Goal: Task Accomplishment & Management: Complete application form

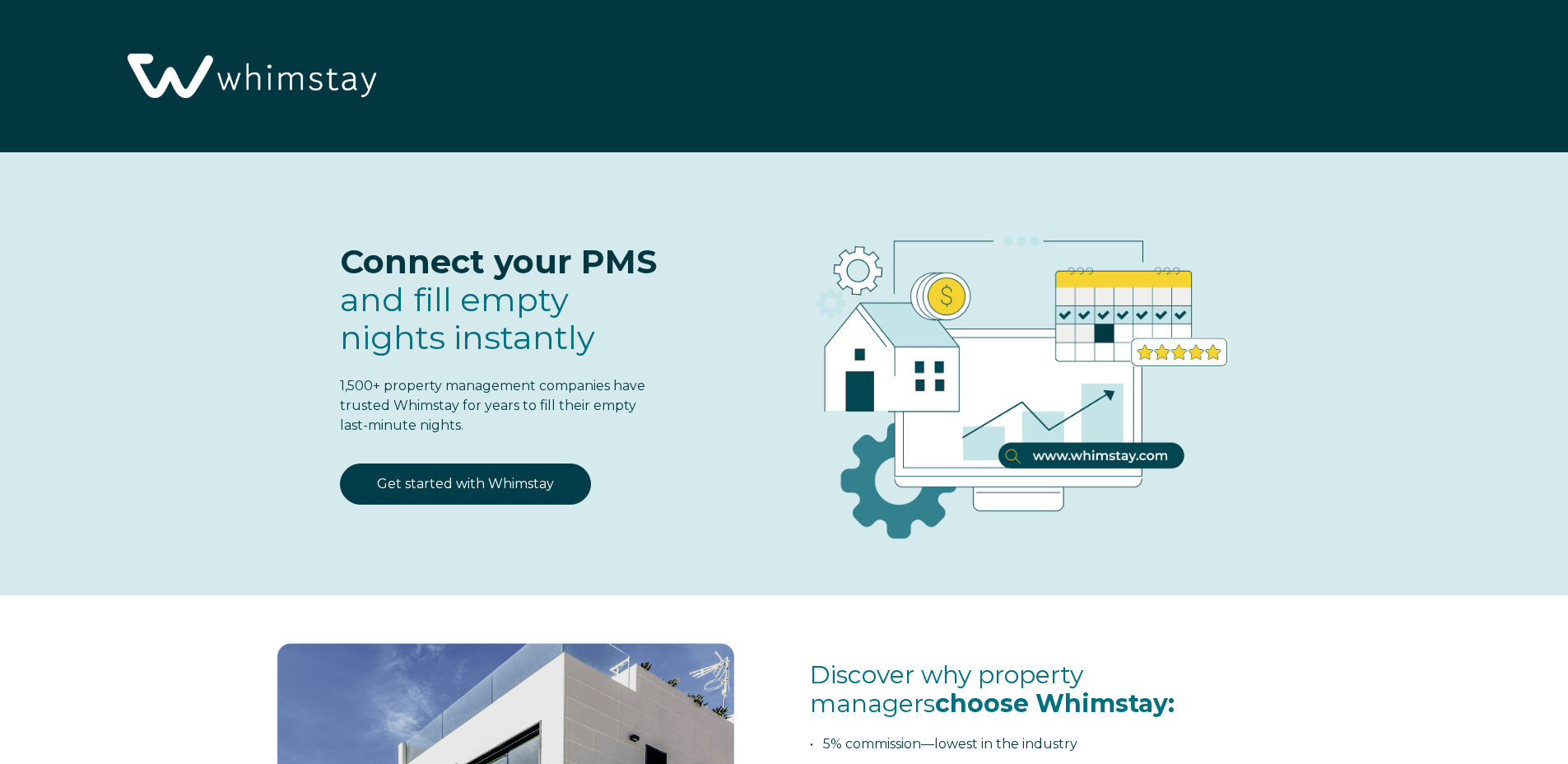
select select "US"
select select "Standard"
click at [474, 483] on link "Get started with Whimstay" at bounding box center [465, 485] width 251 height 42
select select "US"
select select "Standard"
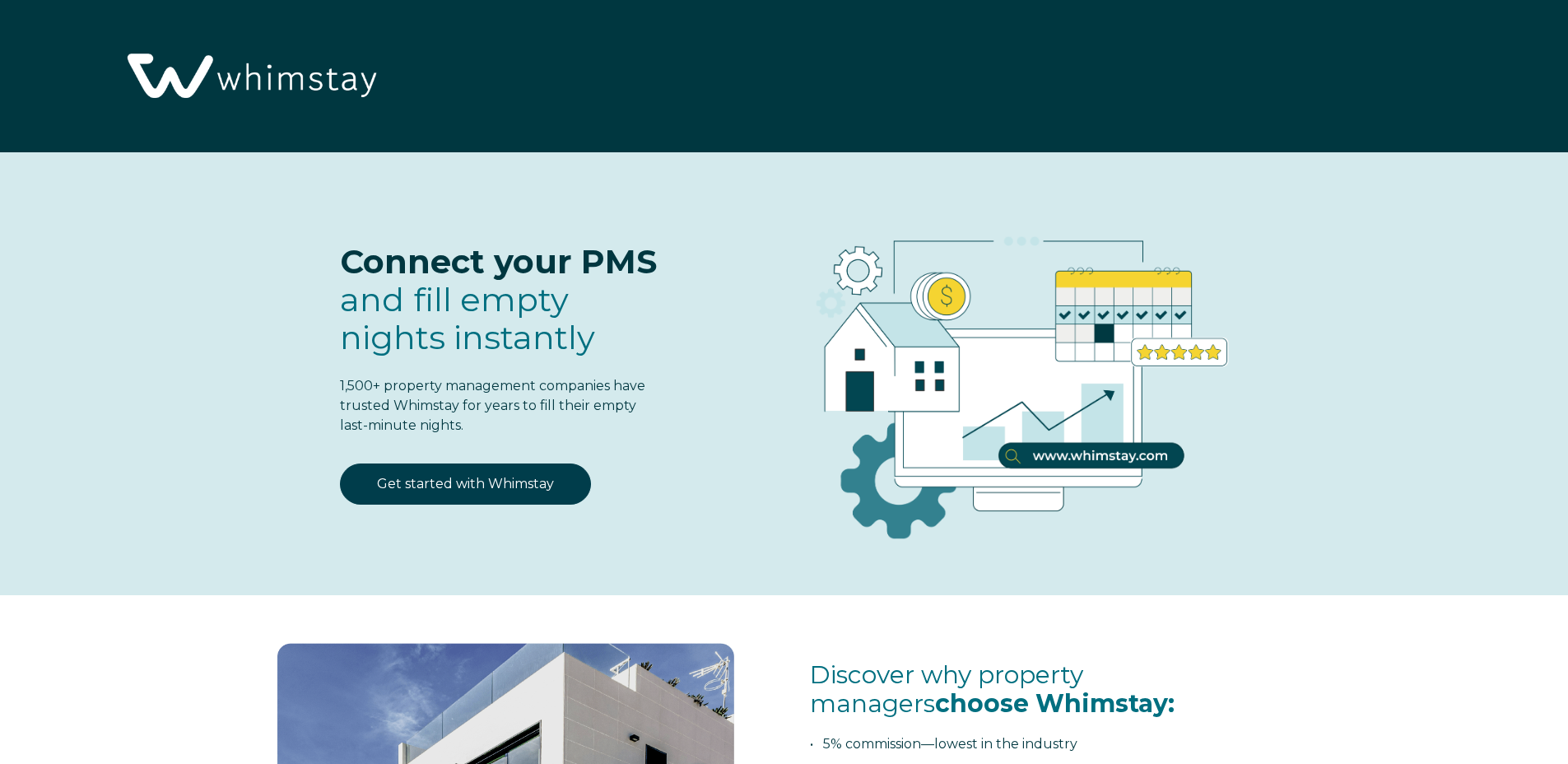
scroll to position [2156, 0]
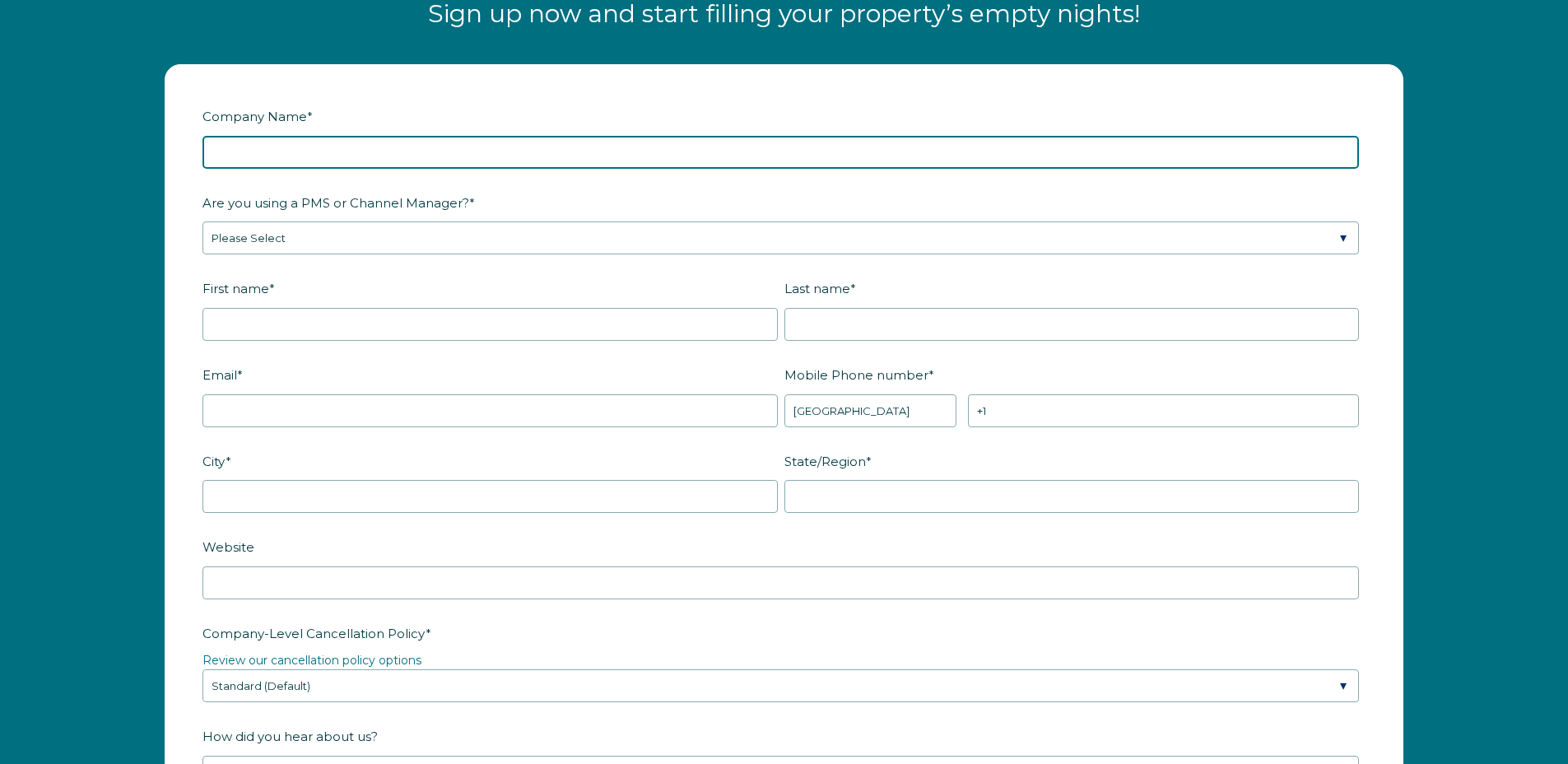
click at [298, 155] on input "Company Name *" at bounding box center [780, 152] width 1157 height 33
type input "Professional Housing Solutions LLC dba Cloud Stays"
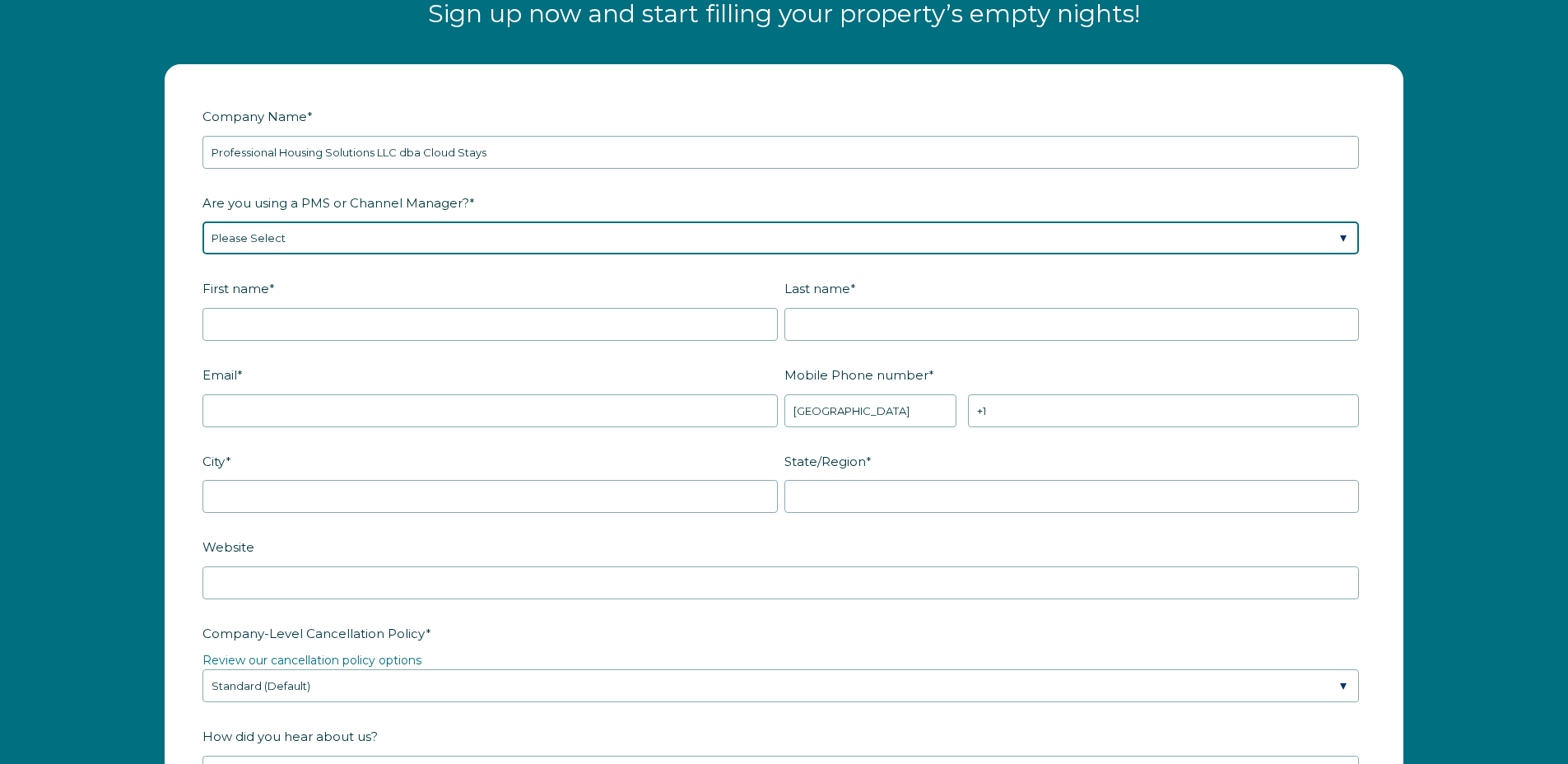
click at [276, 246] on select "Please Select Barefoot BookingPal Boost Brightside CiiRUS Escapia Guesty Hostaw…" at bounding box center [780, 237] width 1157 height 33
select select "Hostaway"
click at [202, 221] on select "Please Select Barefoot BookingPal Boost Brightside CiiRUS Escapia Guesty Hostaw…" at bounding box center [780, 237] width 1157 height 33
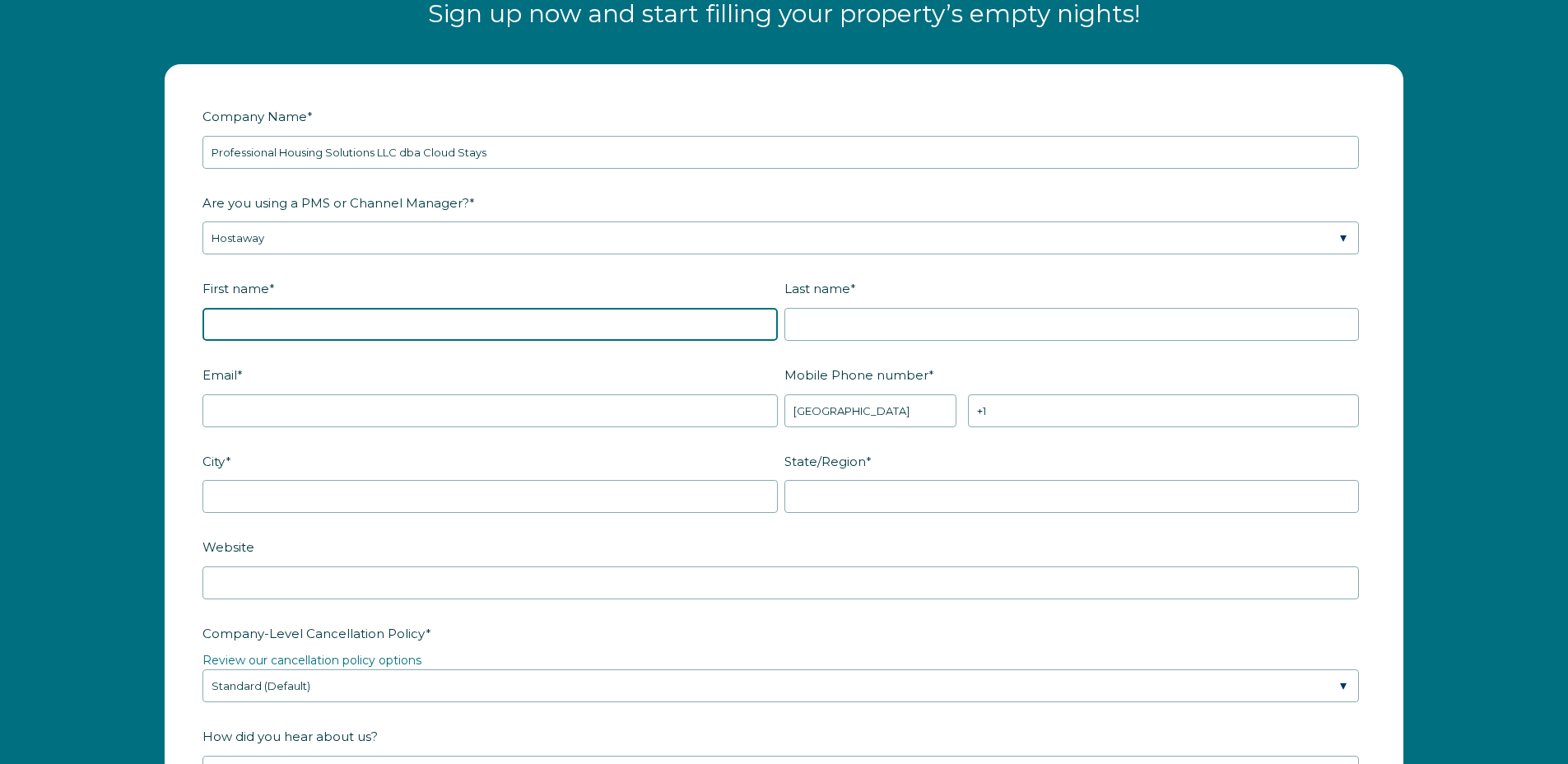
click at [287, 330] on input "First name *" at bounding box center [490, 324] width 576 height 33
type input "Mark"
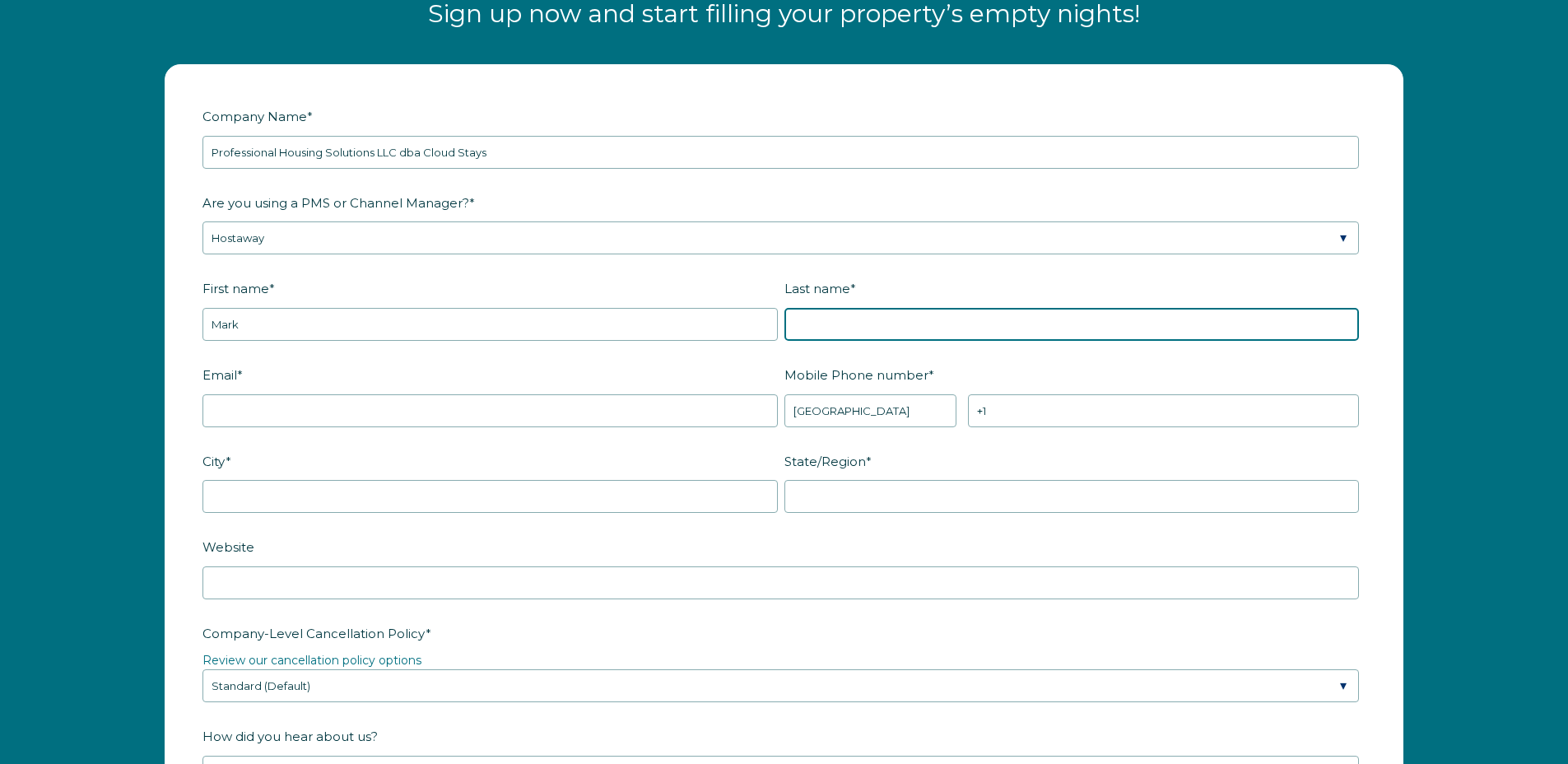
type input "Dowdle"
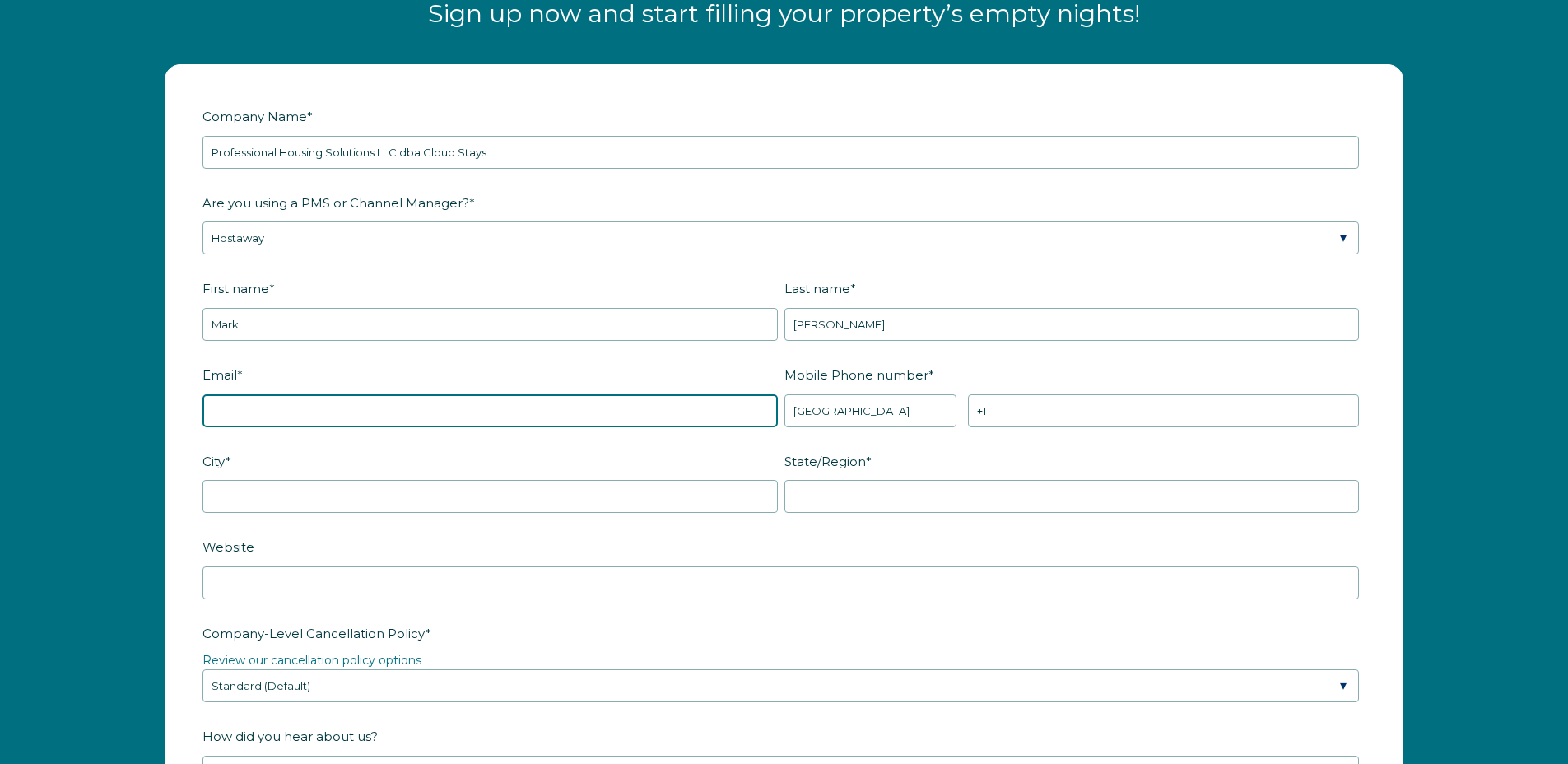
type input "mark.dowdle@gmail.com"
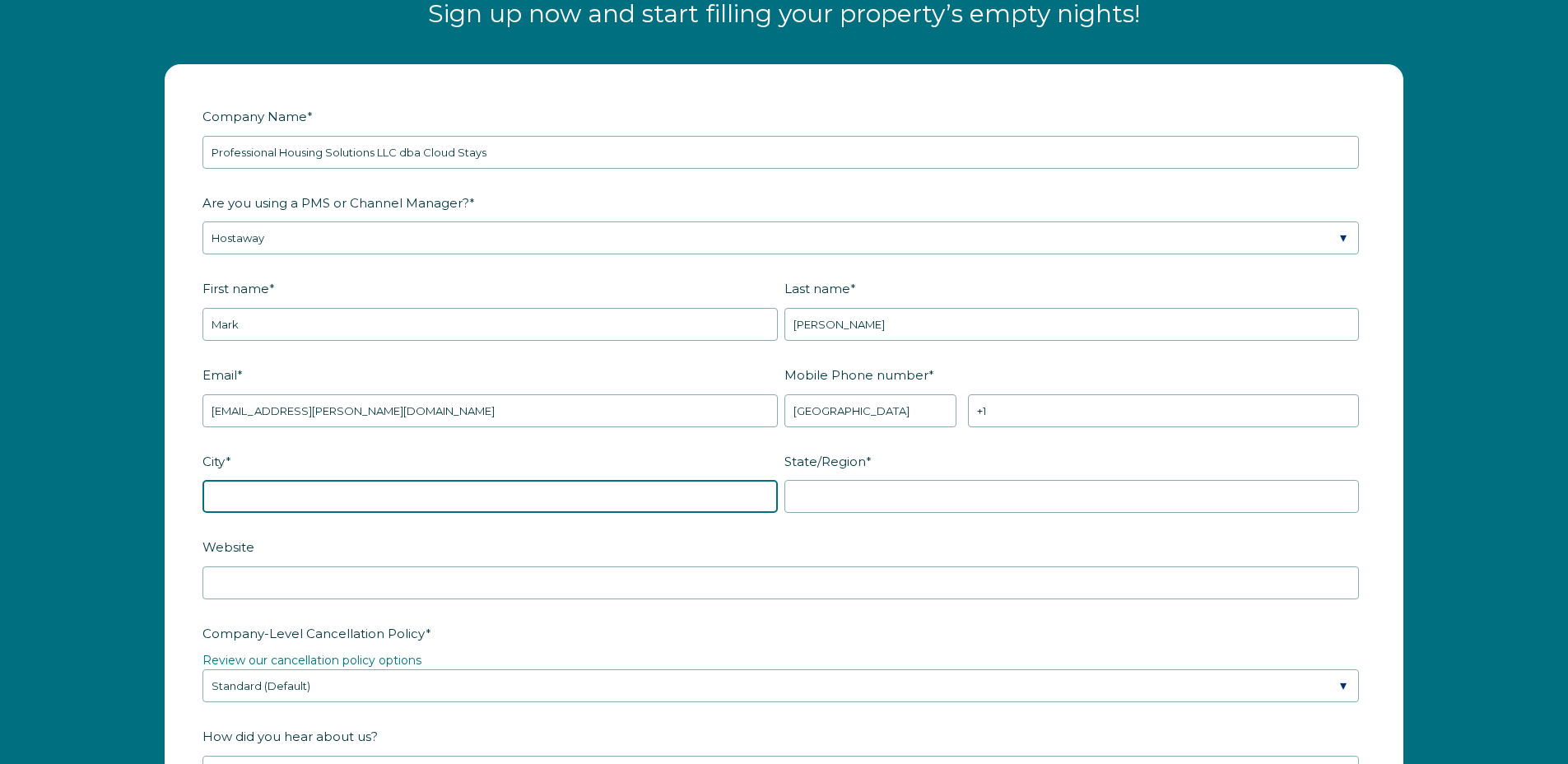
type input "Meridian"
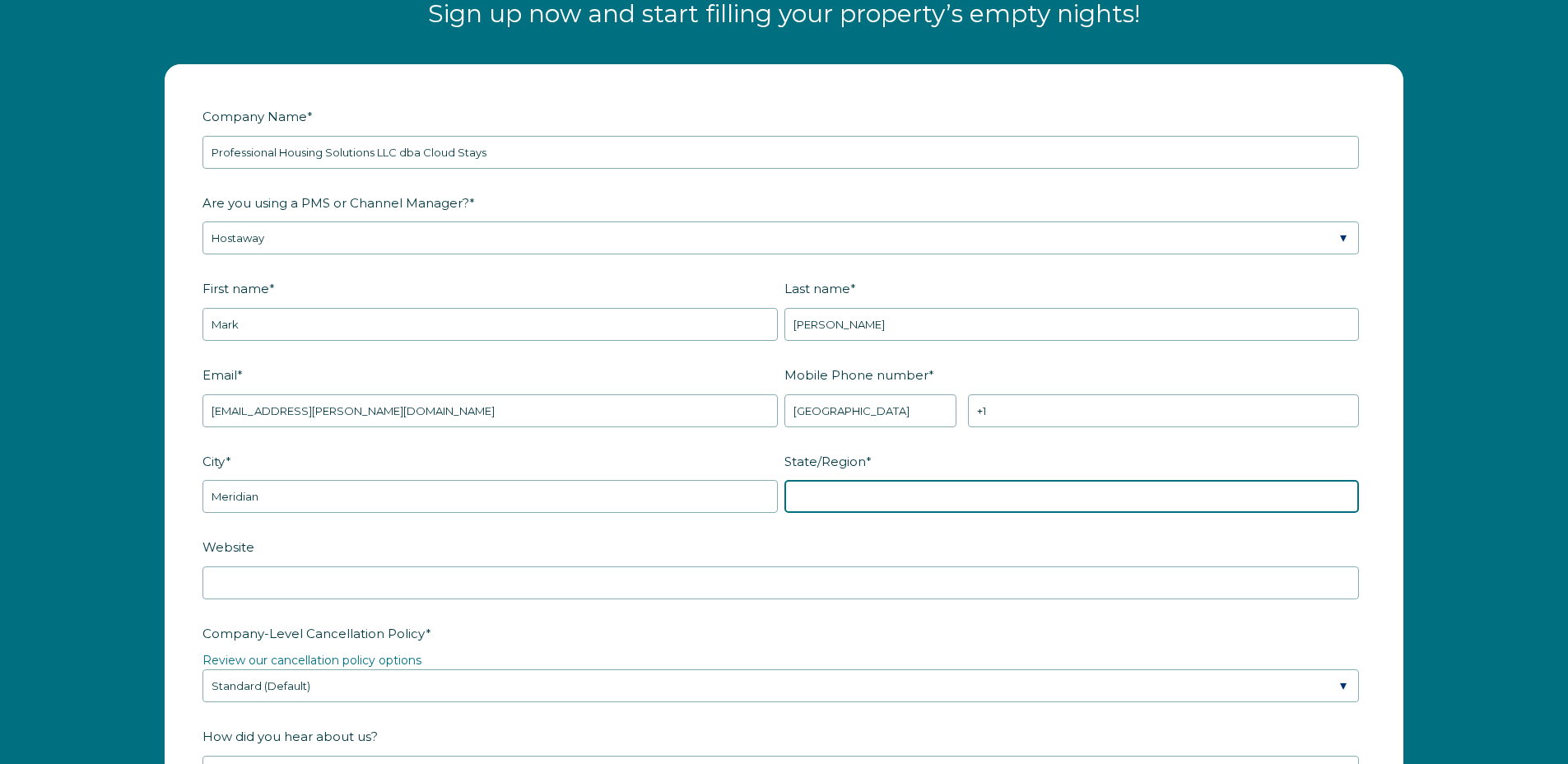
type input "ID"
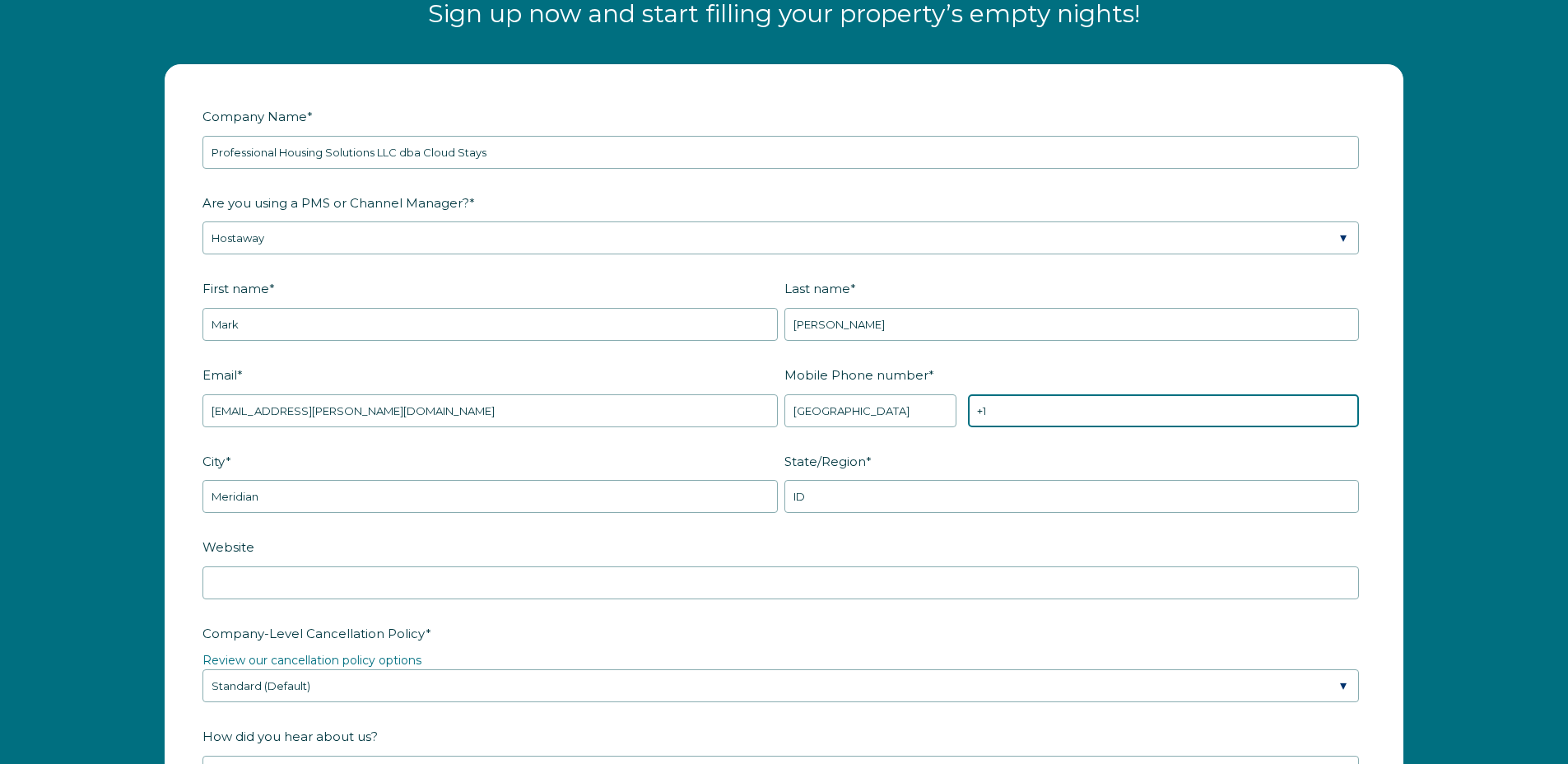
click at [1043, 406] on input "+1" at bounding box center [1164, 410] width 392 height 33
type input "+1 2146767440"
click at [967, 472] on label "State/Region *" at bounding box center [1075, 461] width 582 height 29
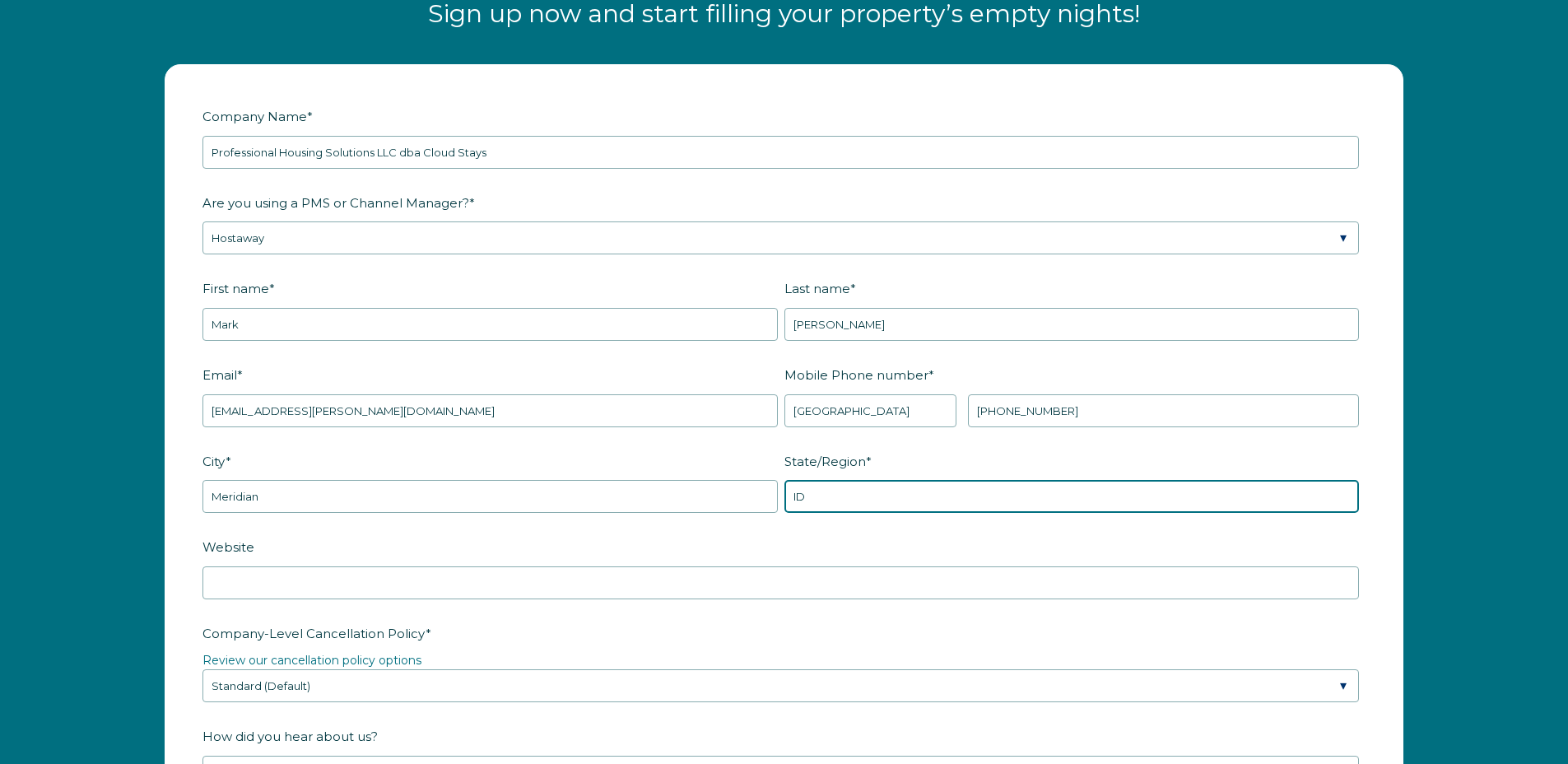
click at [967, 480] on input "ID" at bounding box center [1072, 495] width 576 height 33
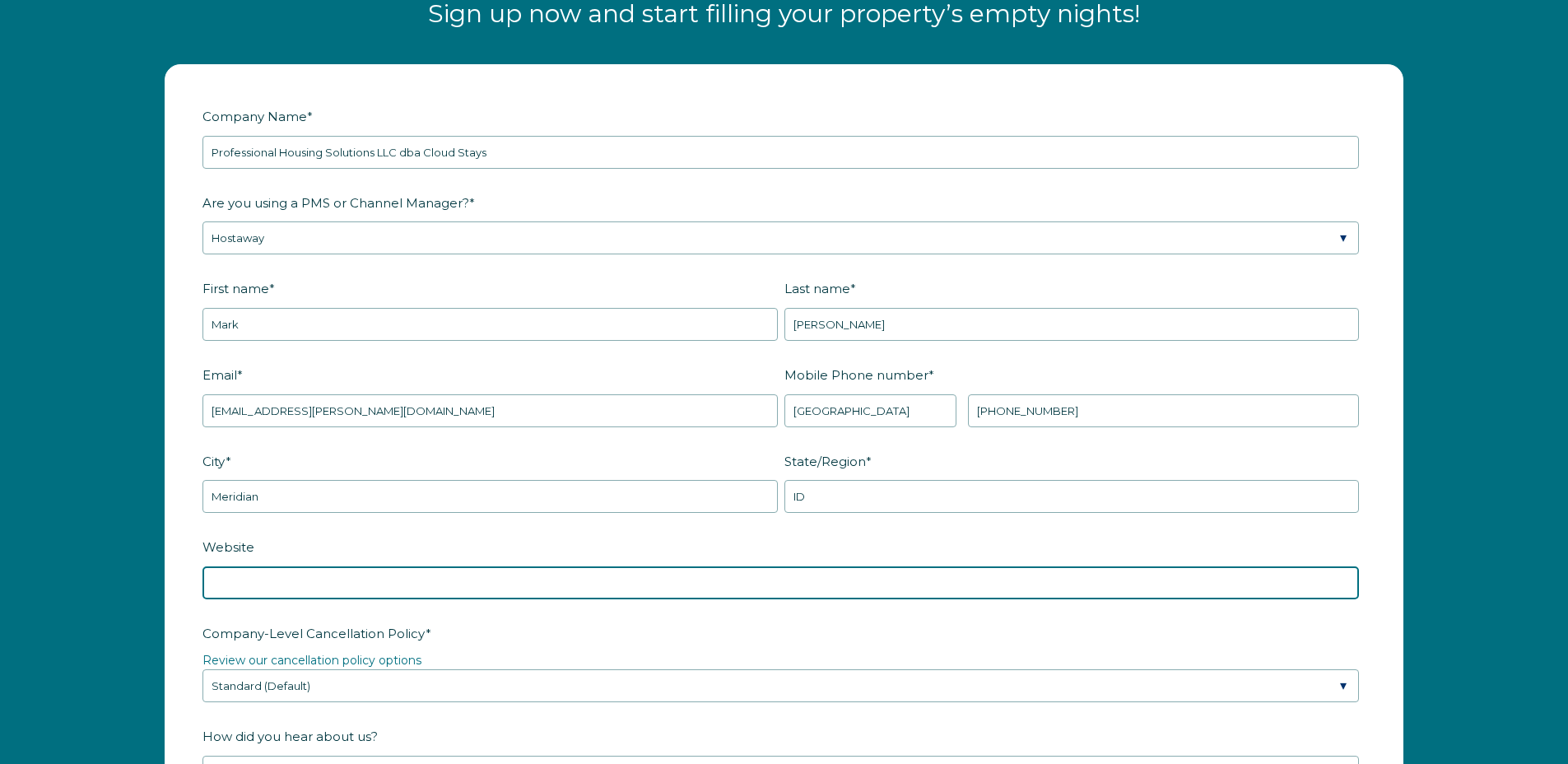
click at [389, 579] on input "Website" at bounding box center [780, 583] width 1157 height 33
type input "www.cloudstays.net"
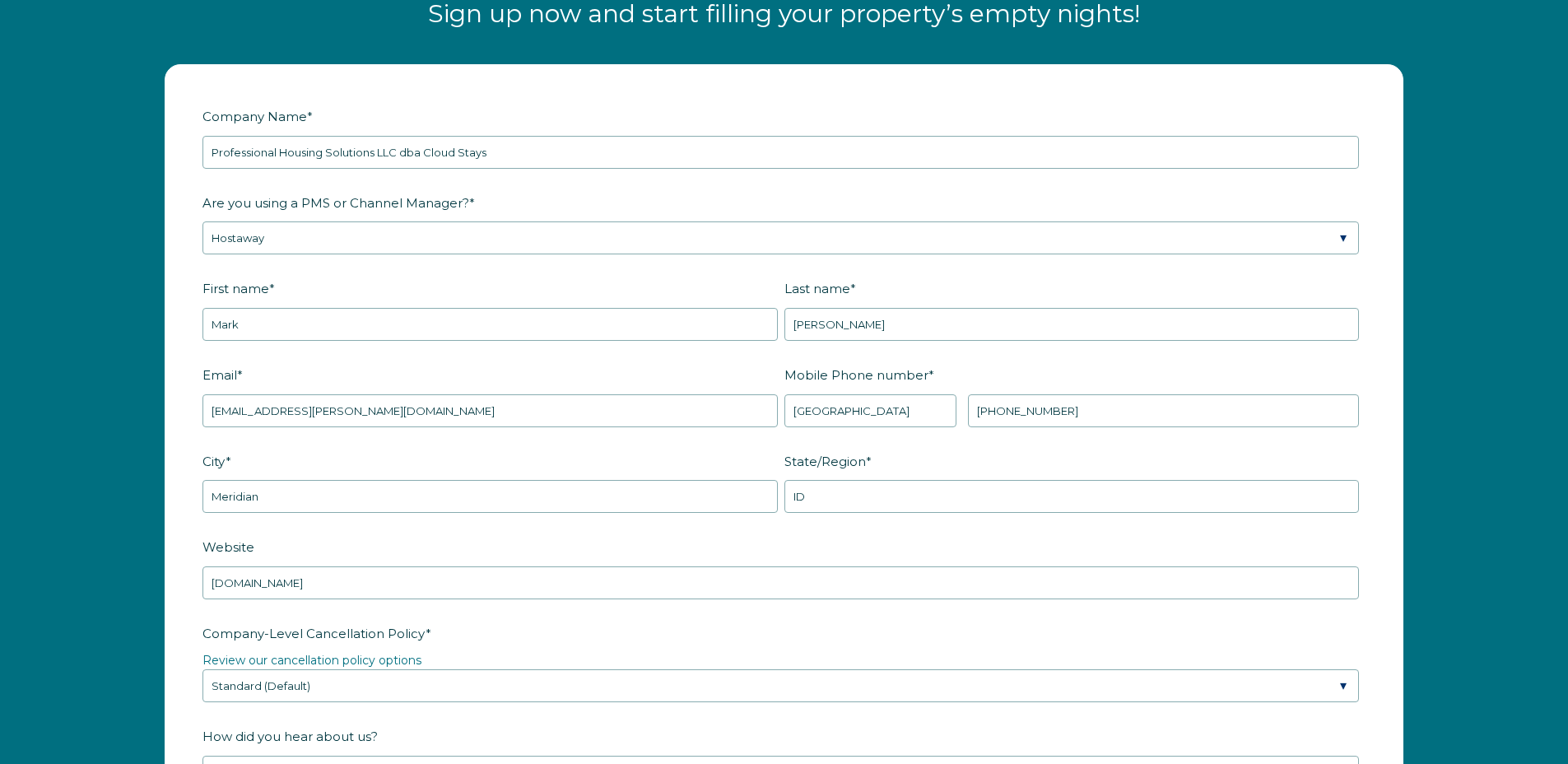
click at [484, 607] on fieldset "Website www.cloudstays.net" at bounding box center [784, 575] width 1164 height 86
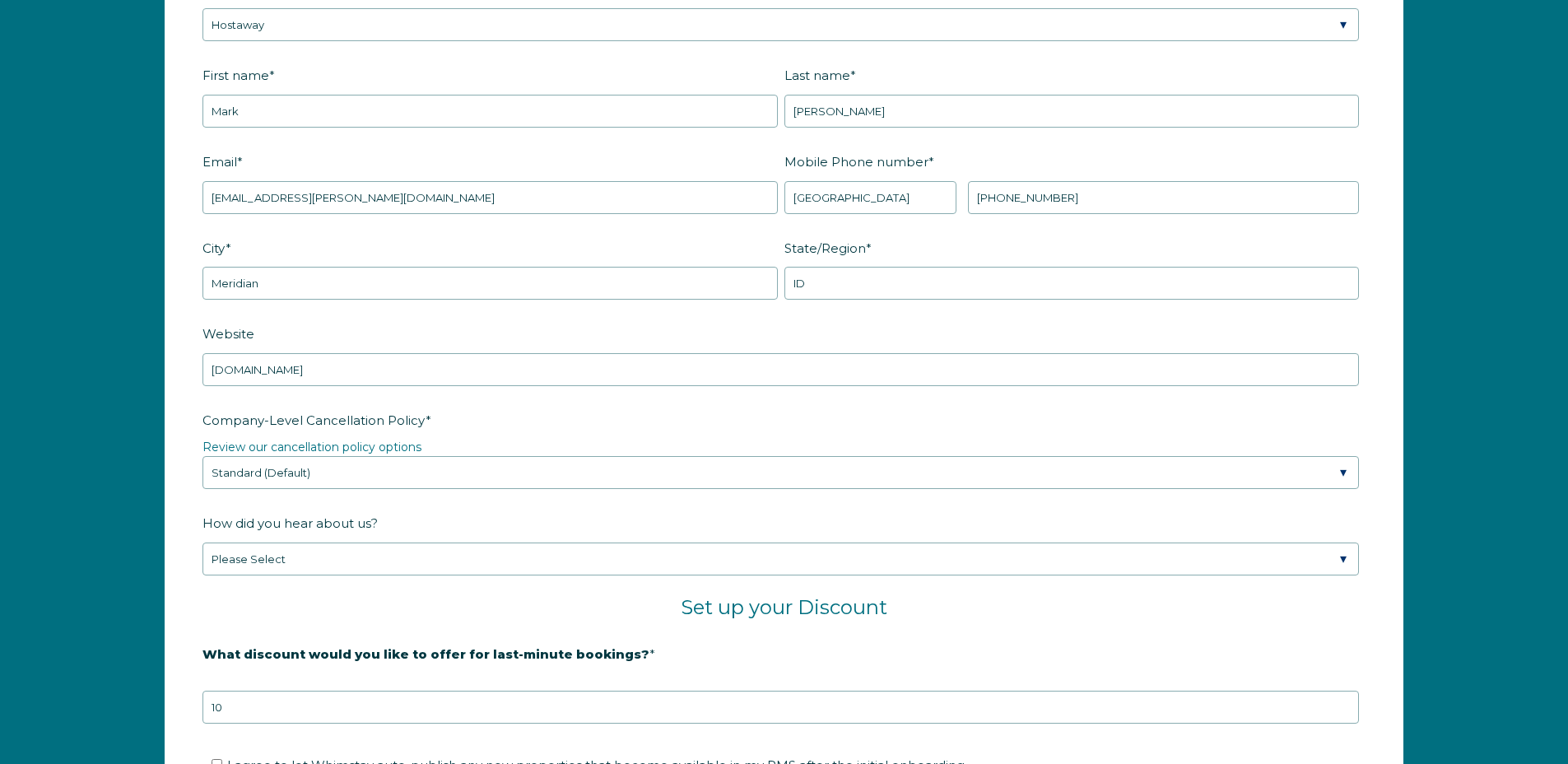
scroll to position [2370, 0]
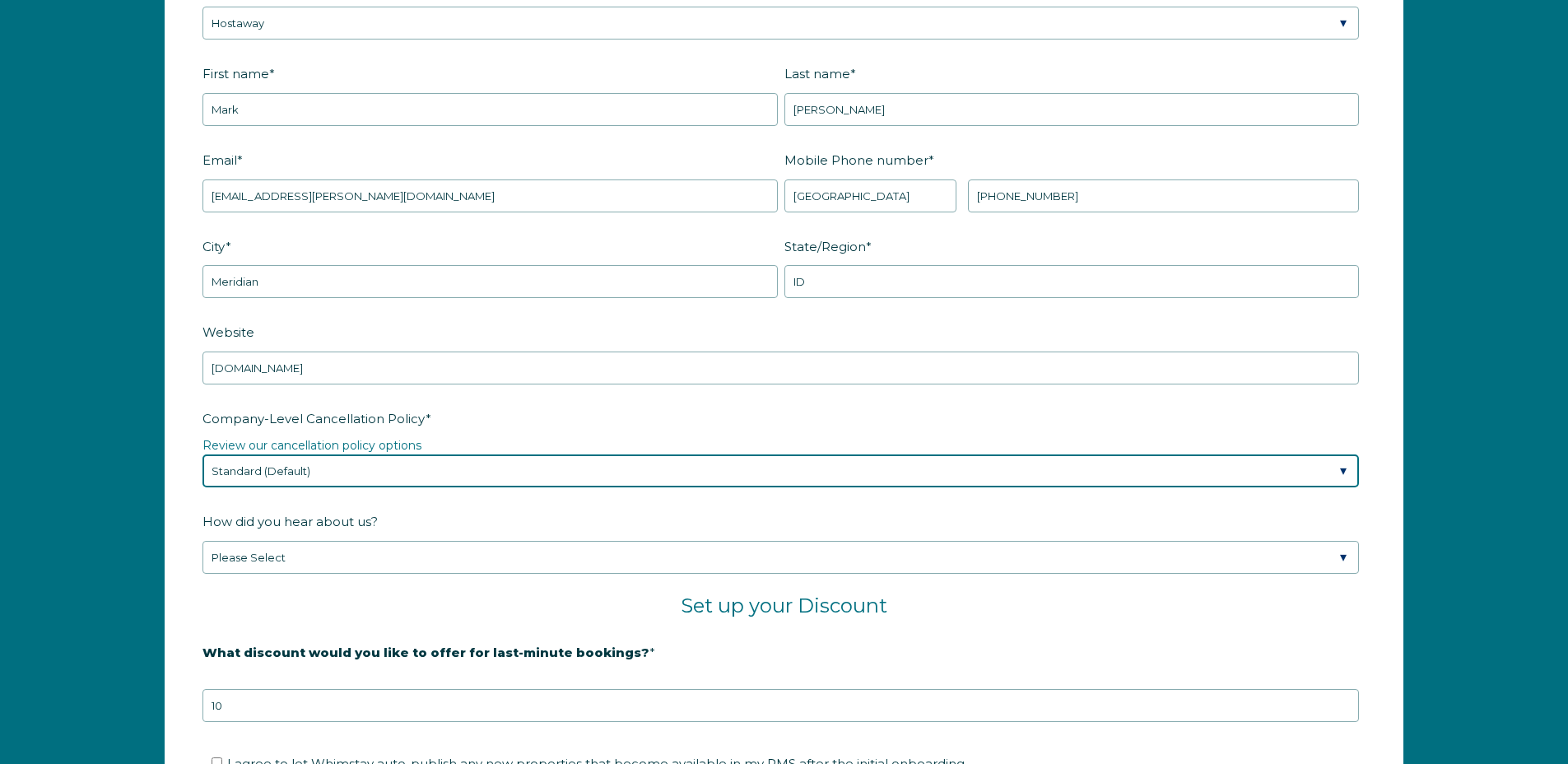
click at [401, 461] on select "Please Select Partial Standard (Default) Moderate Strict" at bounding box center [780, 471] width 1157 height 33
click at [202, 455] on select "Please Select Partial Standard (Default) Moderate Strict" at bounding box center [780, 471] width 1157 height 33
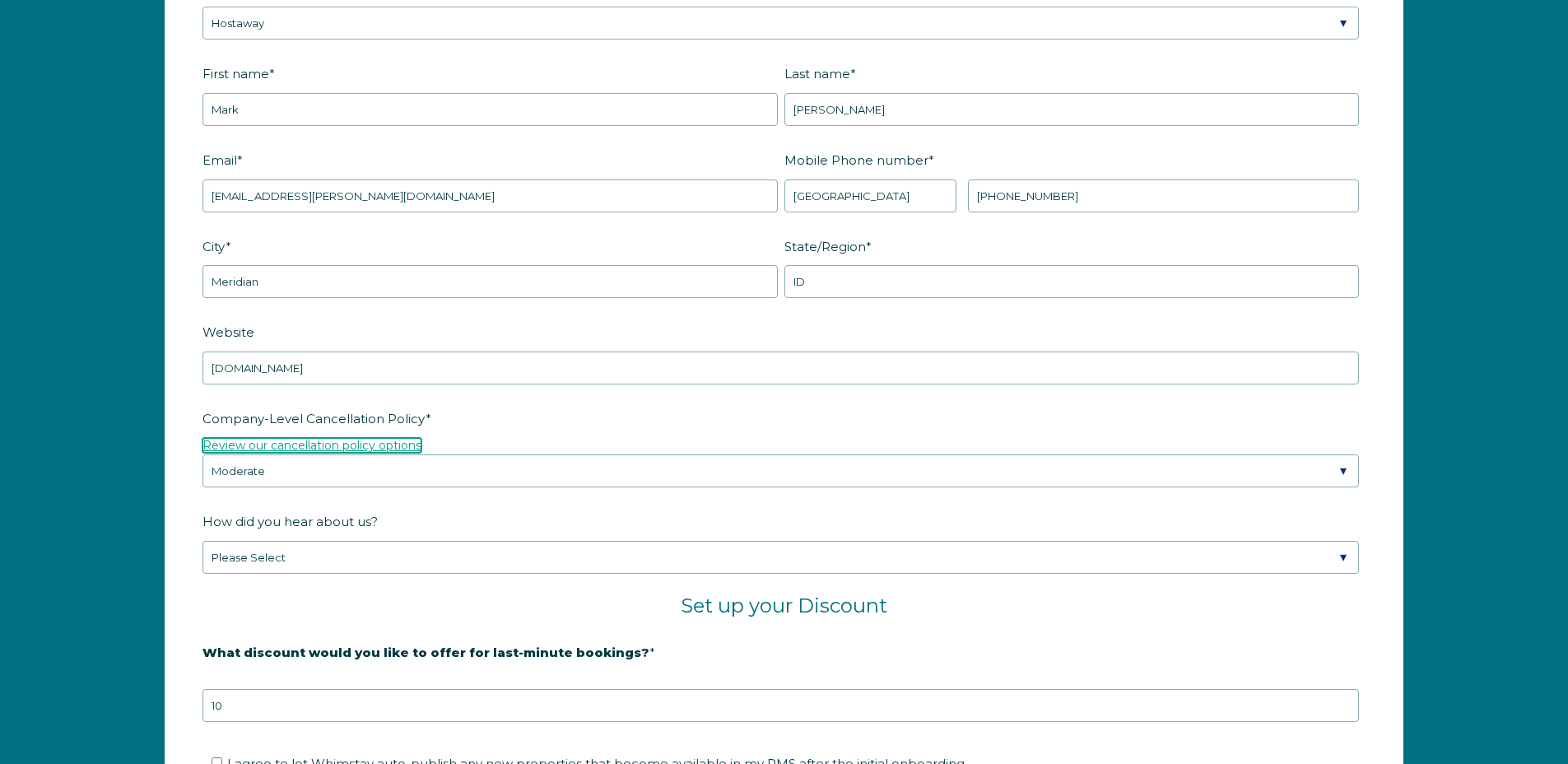
click at [339, 445] on link "Review our cancellation policy options" at bounding box center [311, 445] width 219 height 15
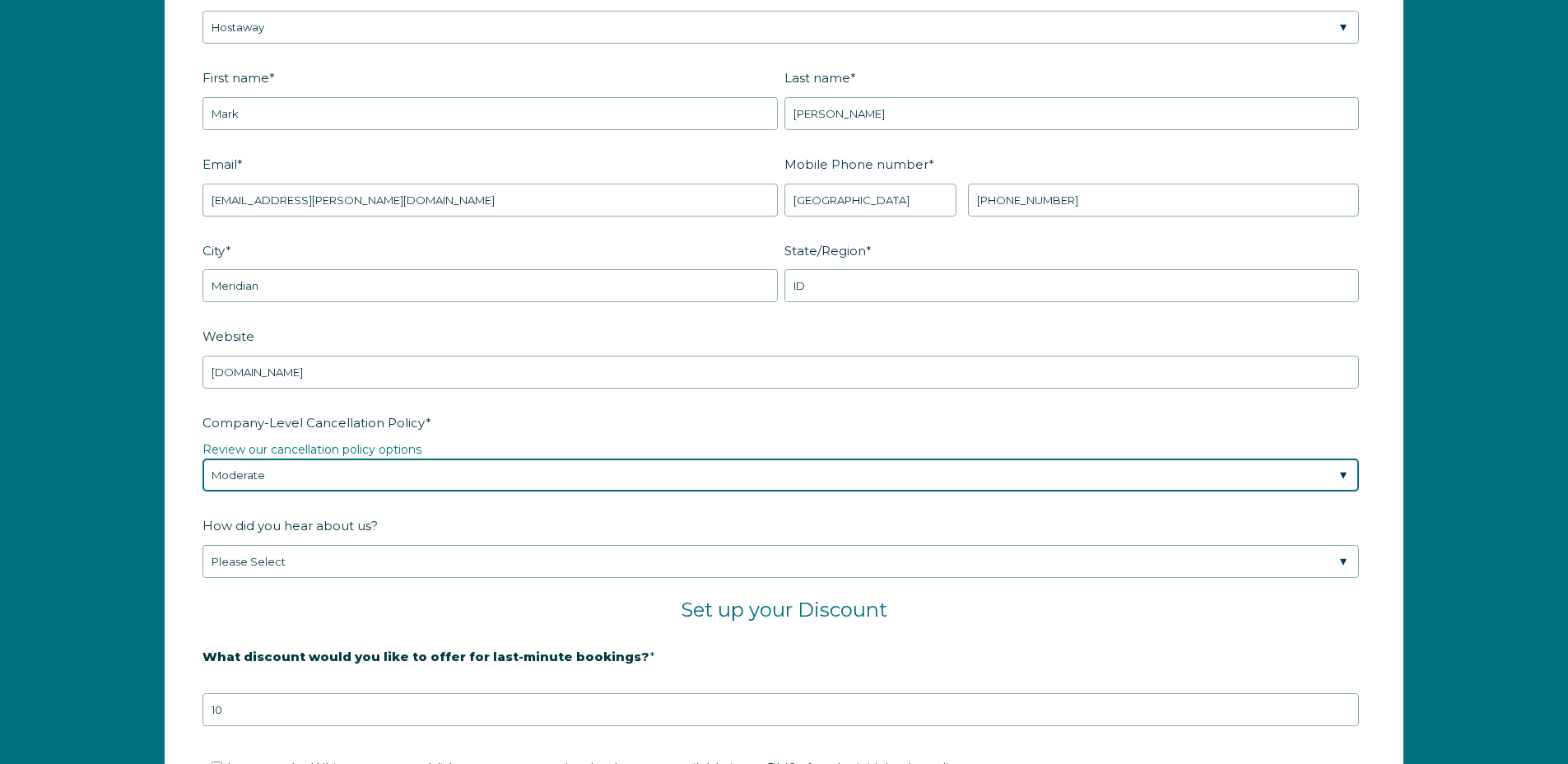
click at [385, 477] on select "Please Select Partial Standard (Default) Moderate Strict" at bounding box center [780, 475] width 1157 height 33
select select "Standard"
click at [202, 459] on select "Please Select Partial Standard (Default) Moderate Strict" at bounding box center [780, 475] width 1157 height 33
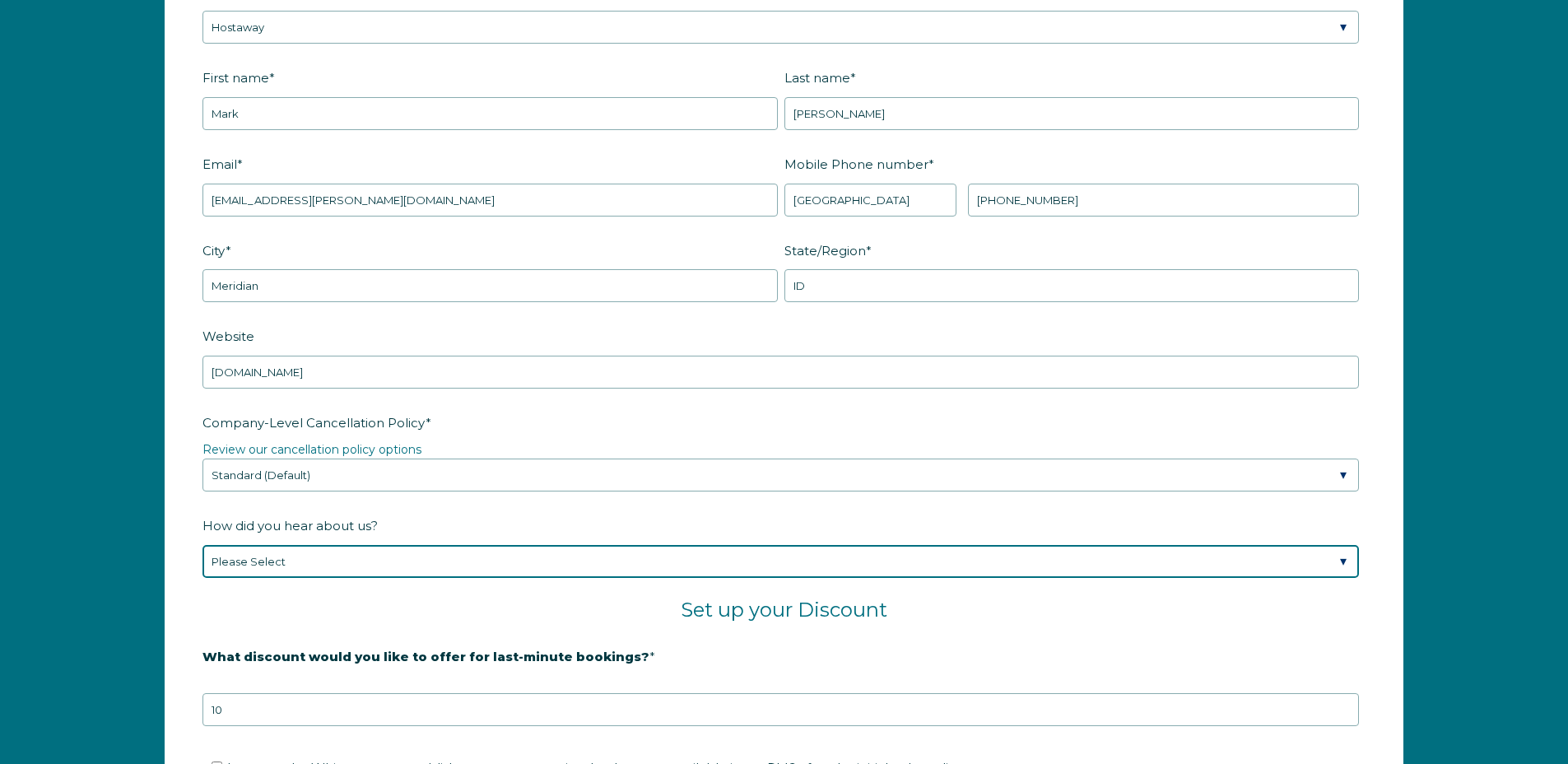
click at [358, 561] on select "Please Select Found Whimstay through a Google search Spoke to a Whimstay salesp…" at bounding box center [780, 561] width 1157 height 33
select select "Other"
click at [202, 545] on select "Please Select Found Whimstay through a Google search Spoke to a Whimstay salesp…" at bounding box center [780, 561] width 1157 height 33
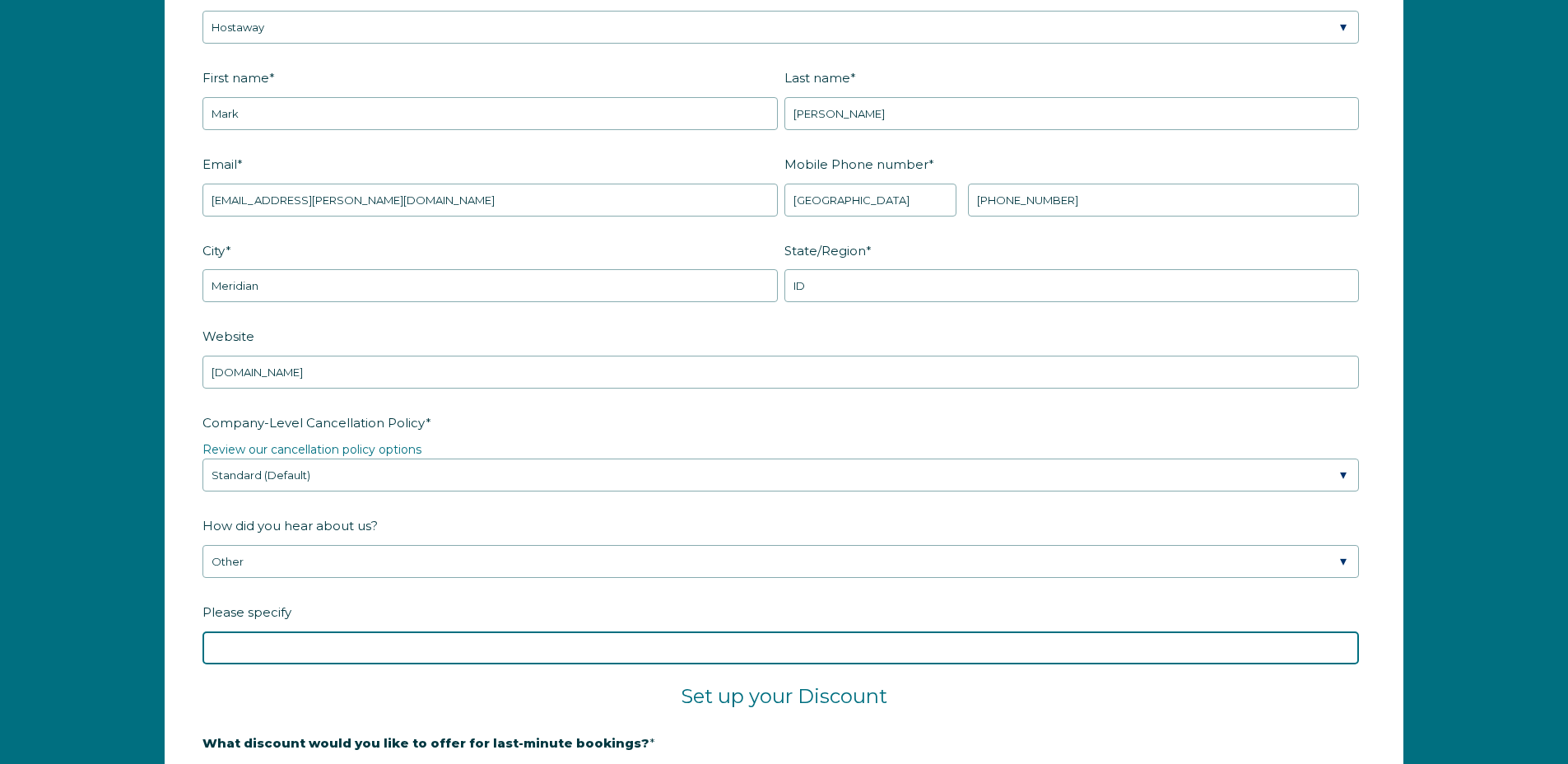
click at [310, 654] on input "Please specify" at bounding box center [780, 647] width 1157 height 33
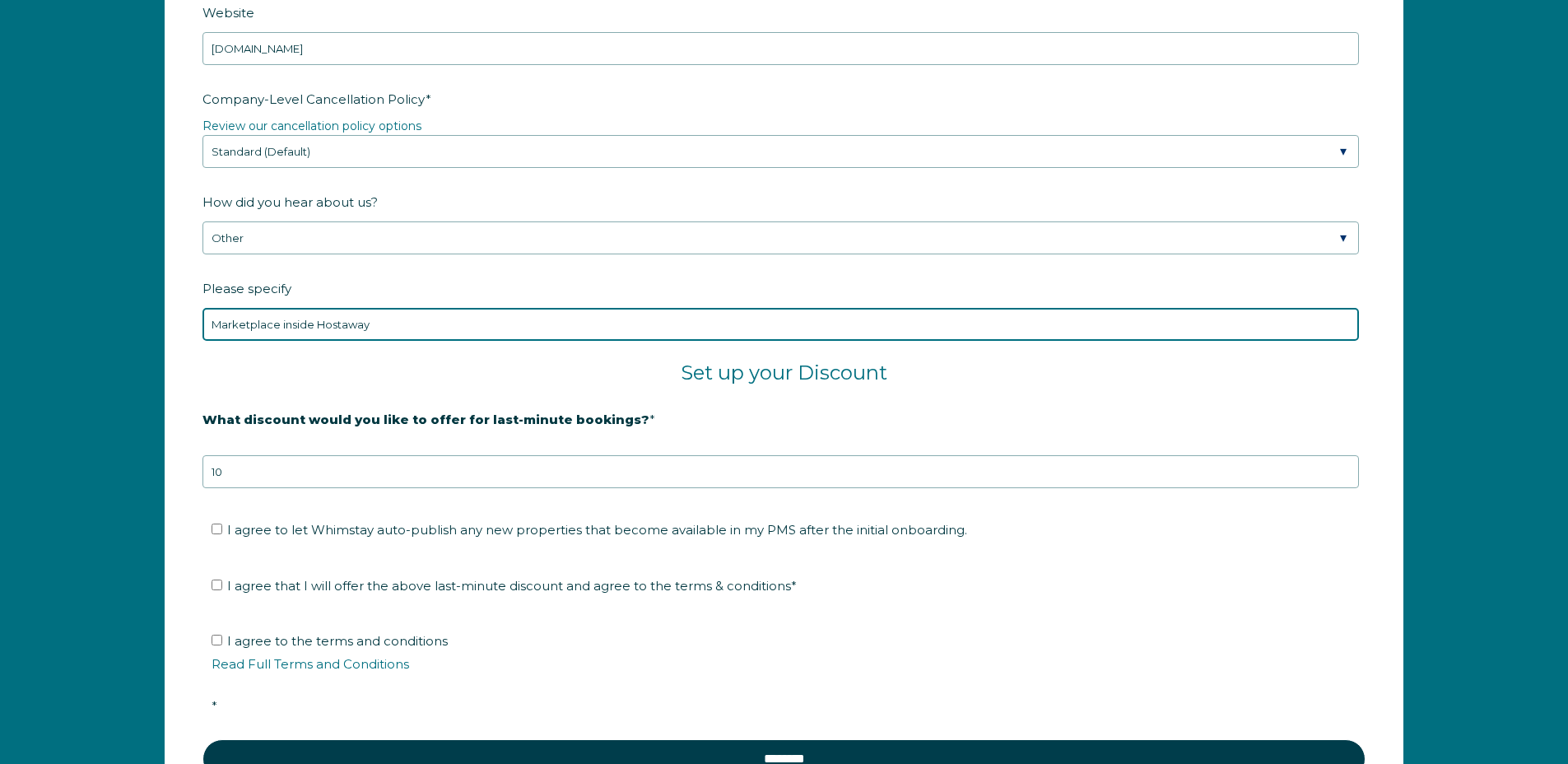
scroll to position [2706, 0]
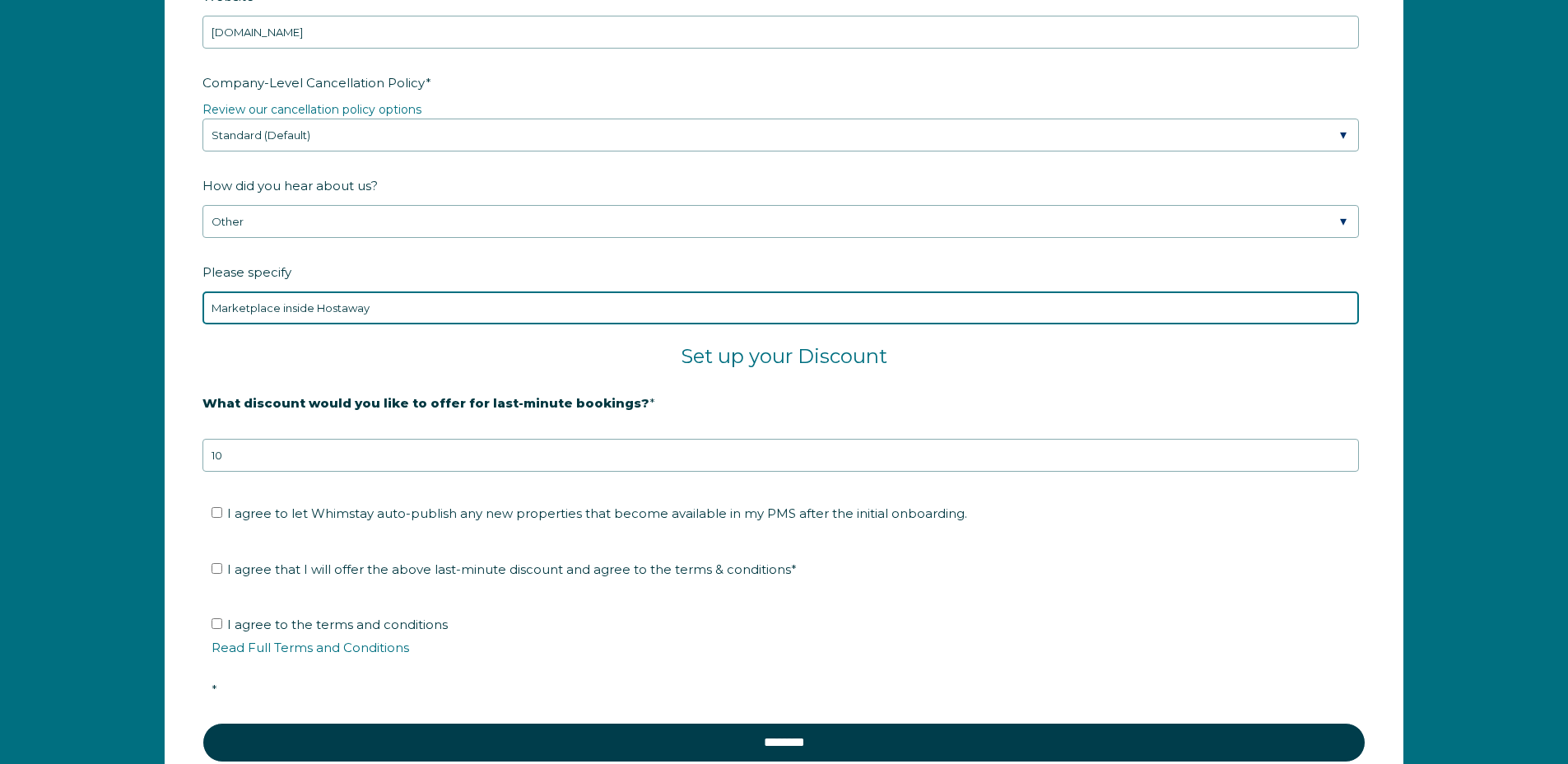
type input "Marketplace inside Hostaway"
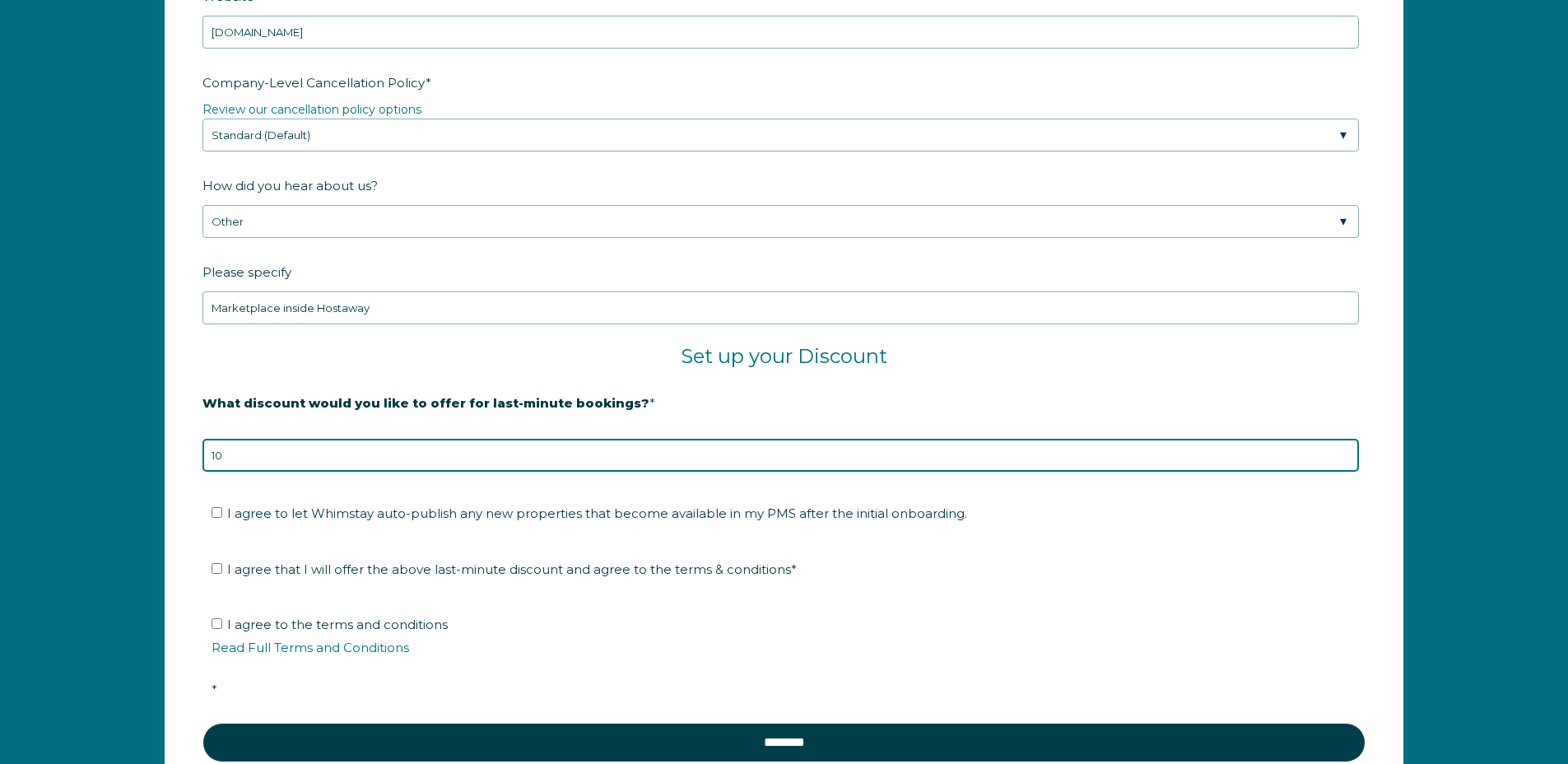
drag, startPoint x: 236, startPoint y: 457, endPoint x: 176, endPoint y: 451, distance: 60.3
click at [176, 451] on form "Company Name * Professional Housing Solutions LLC dba Cloud Stays Are you using…" at bounding box center [784, 166] width 1237 height 1305
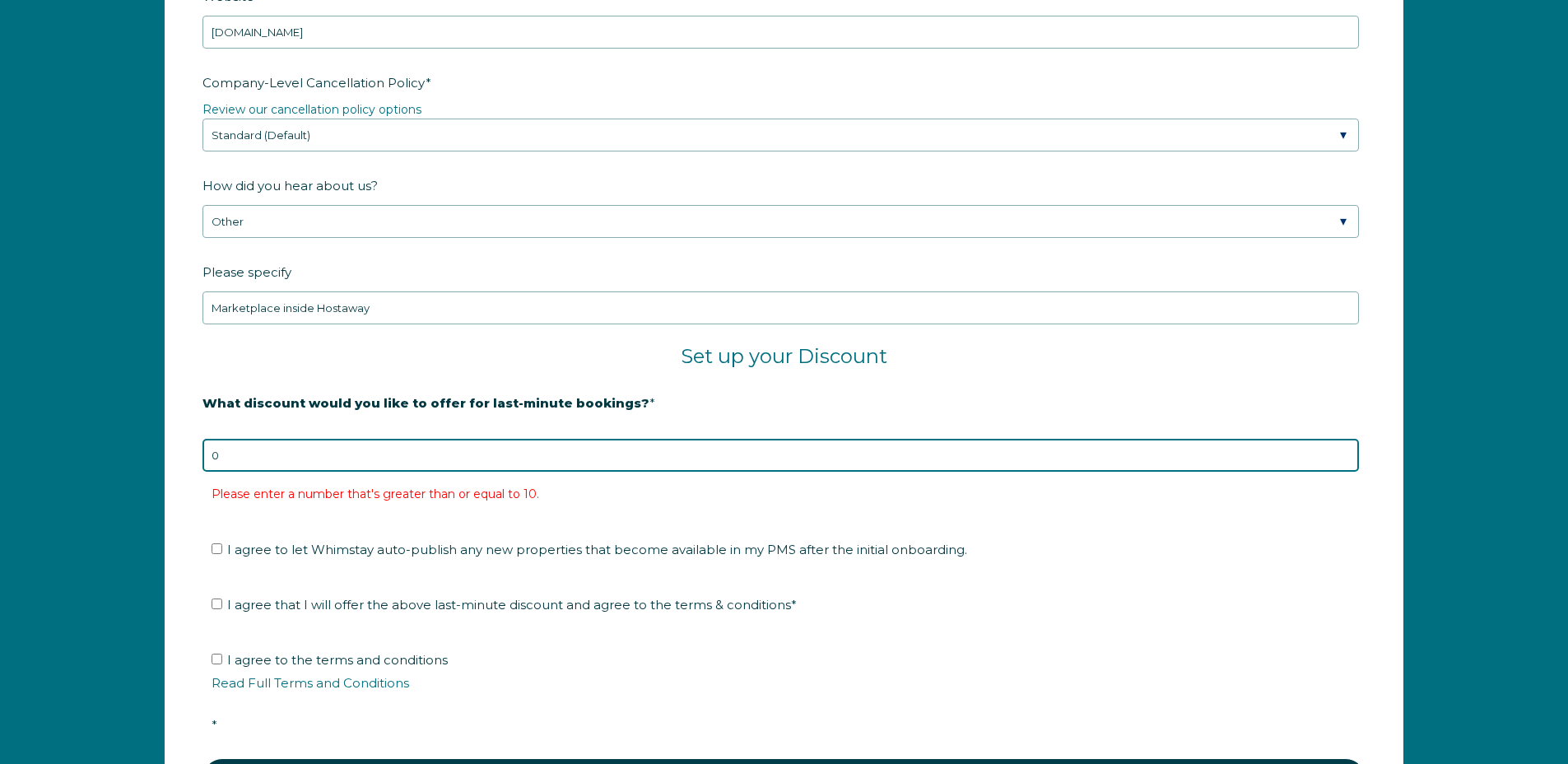
click at [382, 460] on input "0" at bounding box center [780, 455] width 1157 height 33
drag, startPoint x: 250, startPoint y: 451, endPoint x: 159, endPoint y: 450, distance: 91.0
click at [159, 450] on div "Company Name * Professional Housing Solutions LLC dba Cloud Stays Are you using…" at bounding box center [784, 184] width 1272 height 1342
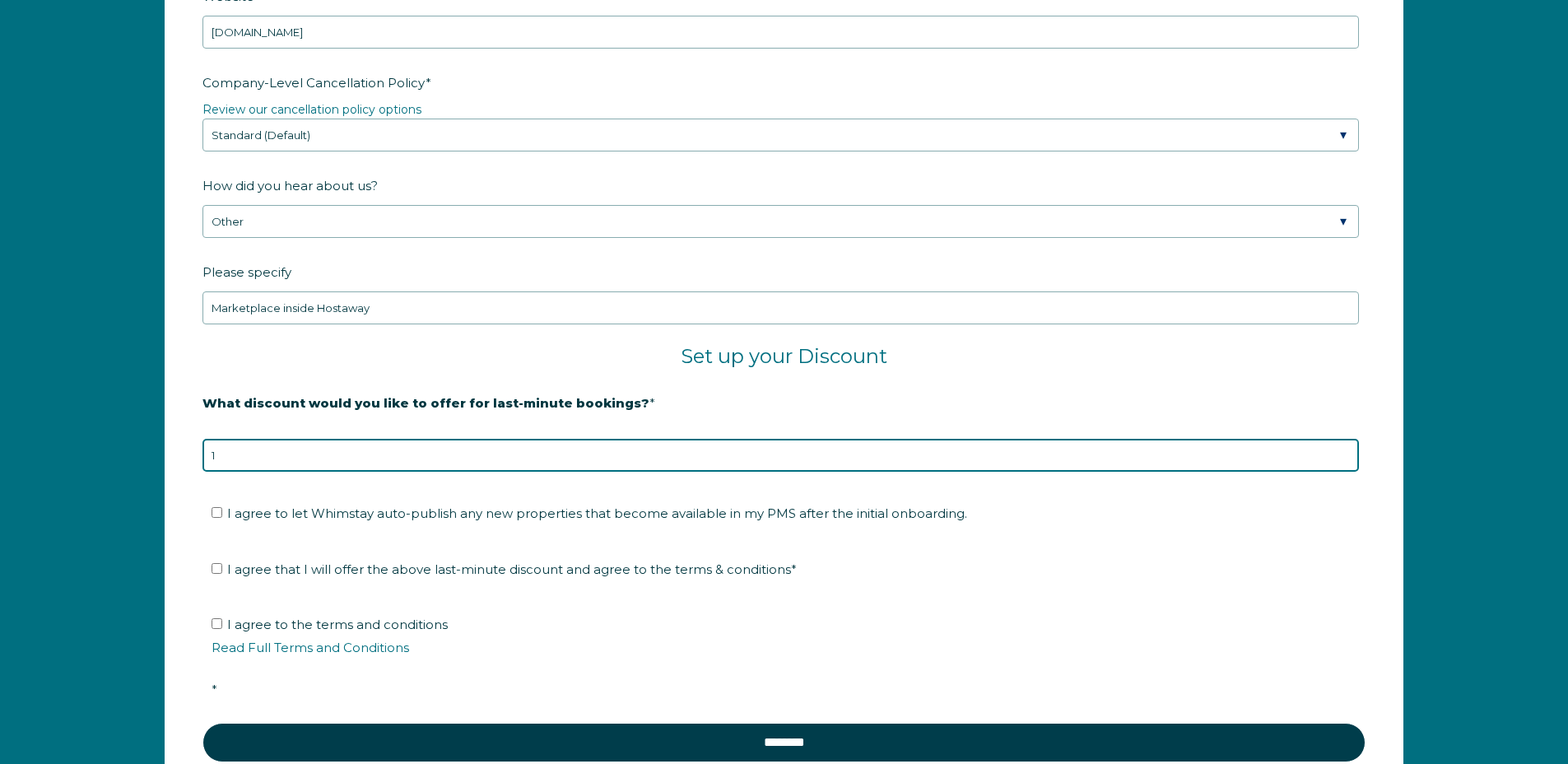
type input "10"
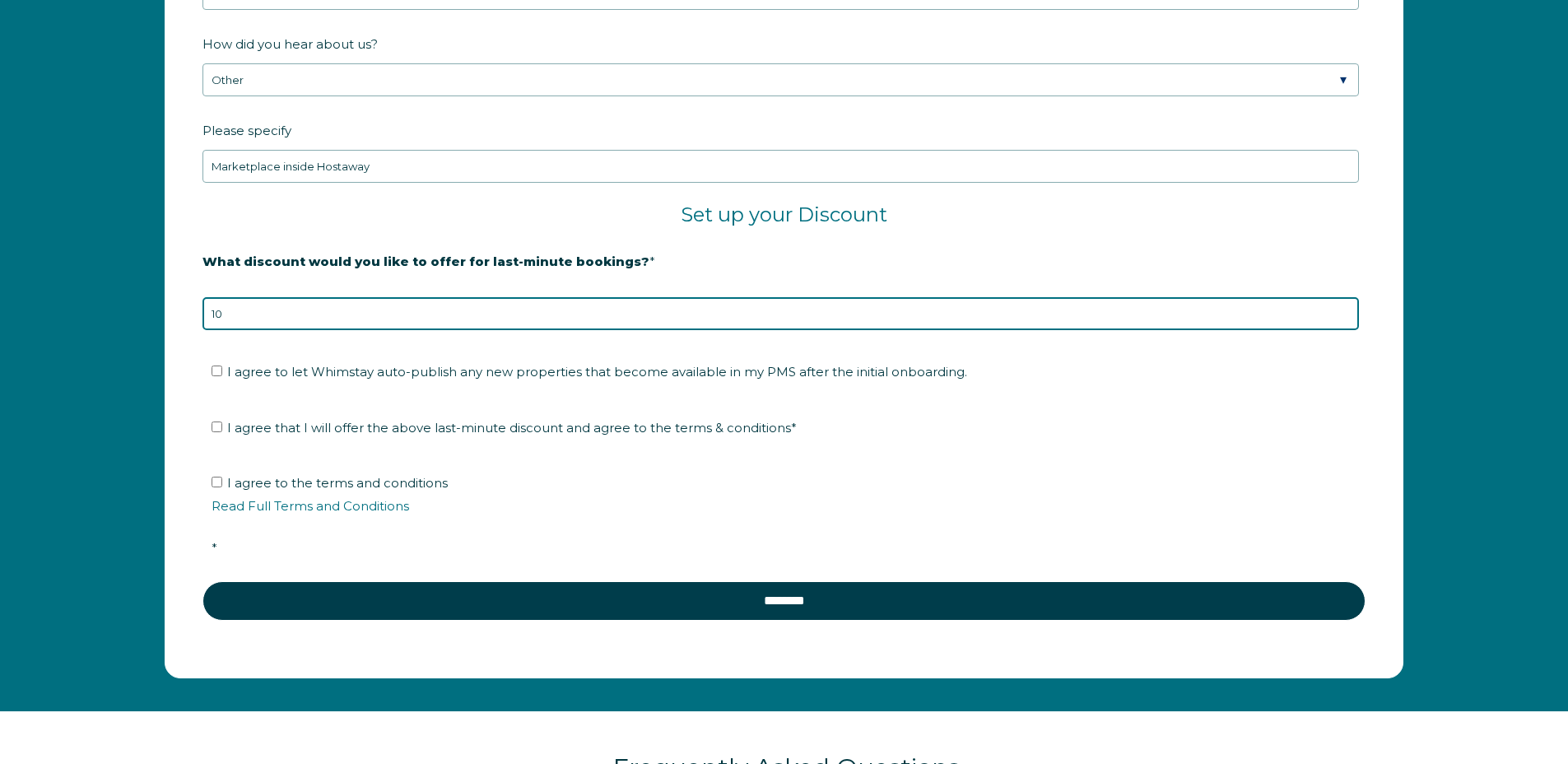
scroll to position [2866, 0]
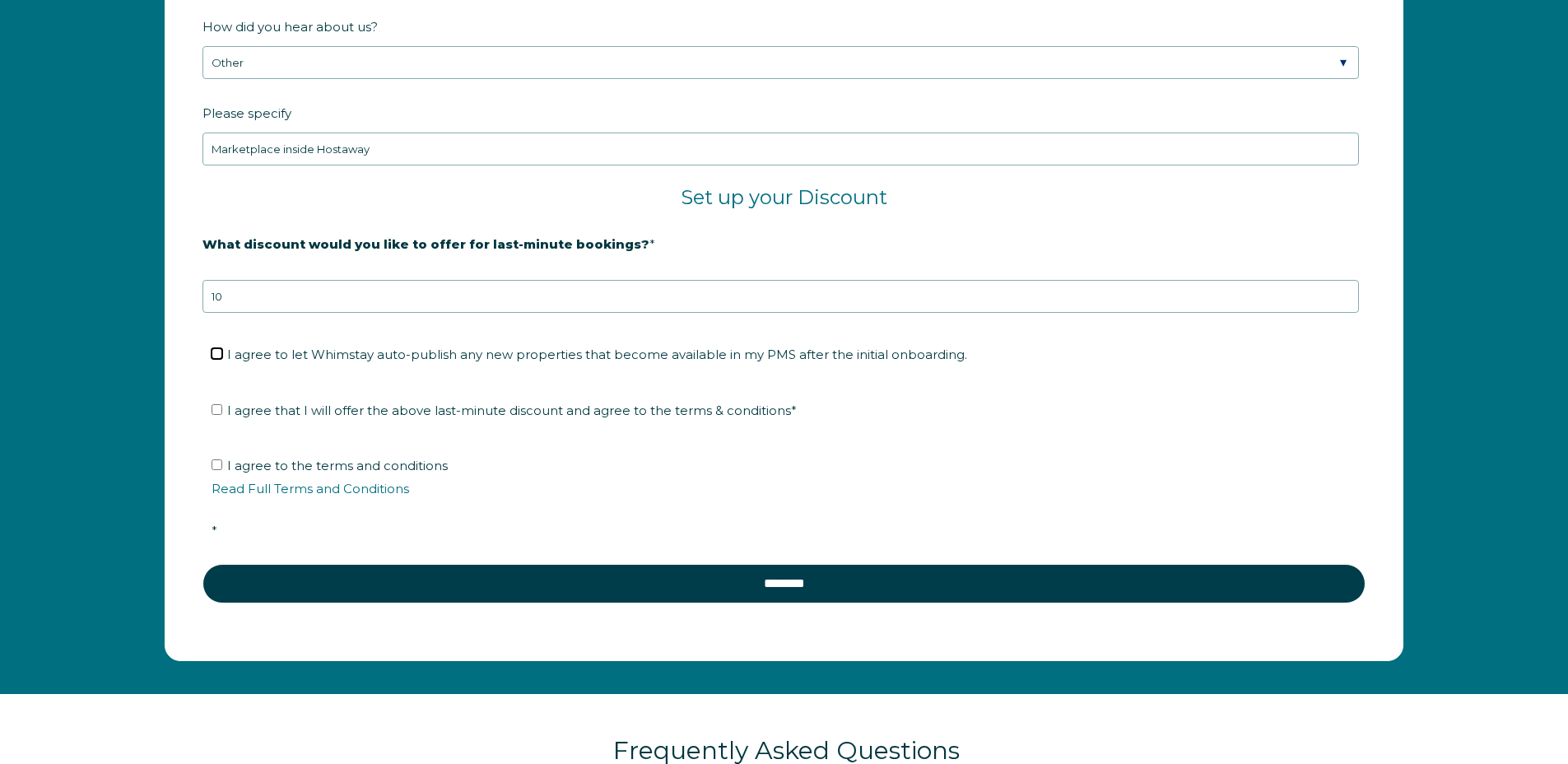
click at [216, 353] on input "I agree to let Whimstay auto-publish any new properties that become available i…" at bounding box center [216, 353] width 11 height 11
checkbox input "true"
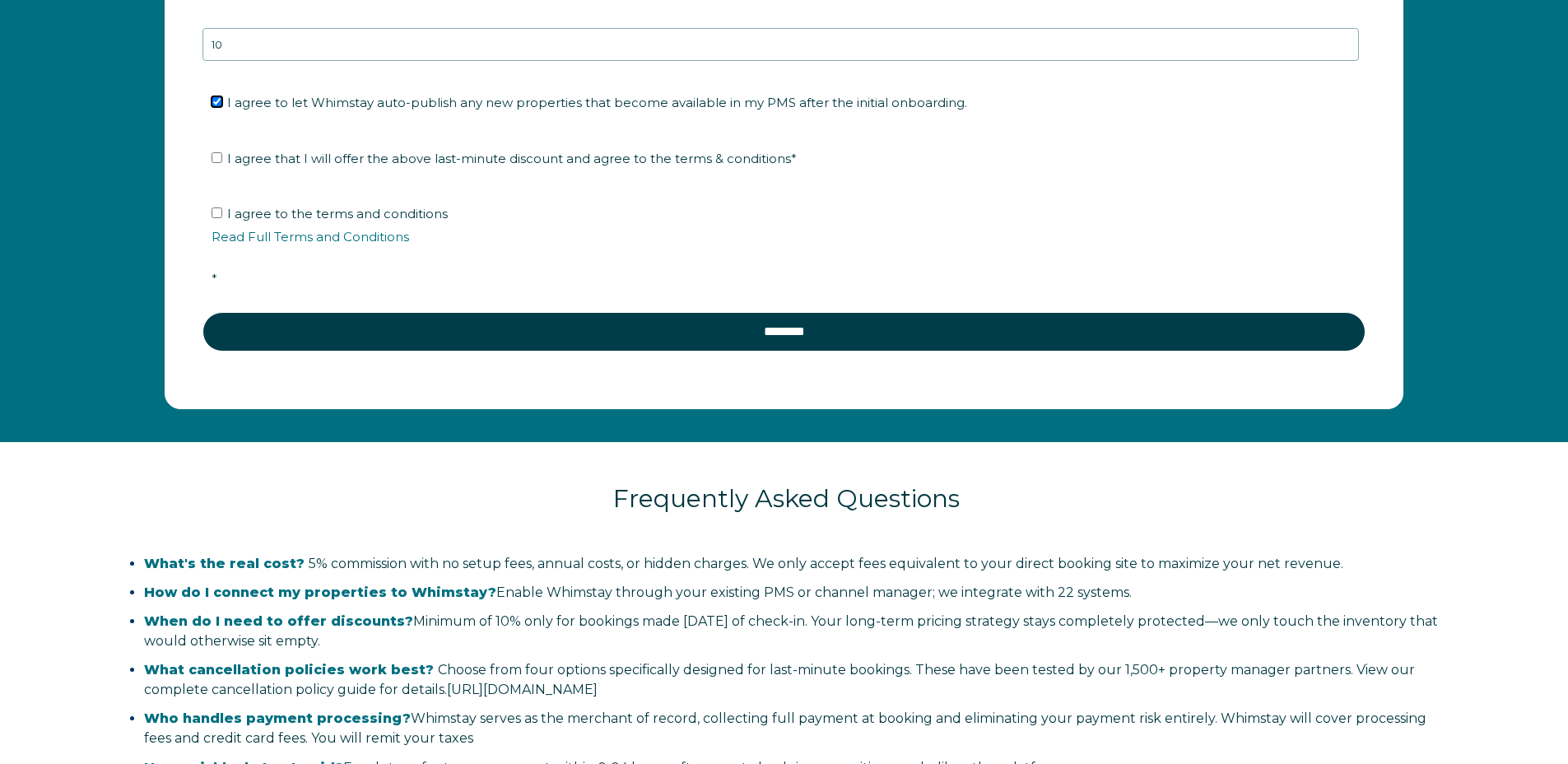
scroll to position [3023, 0]
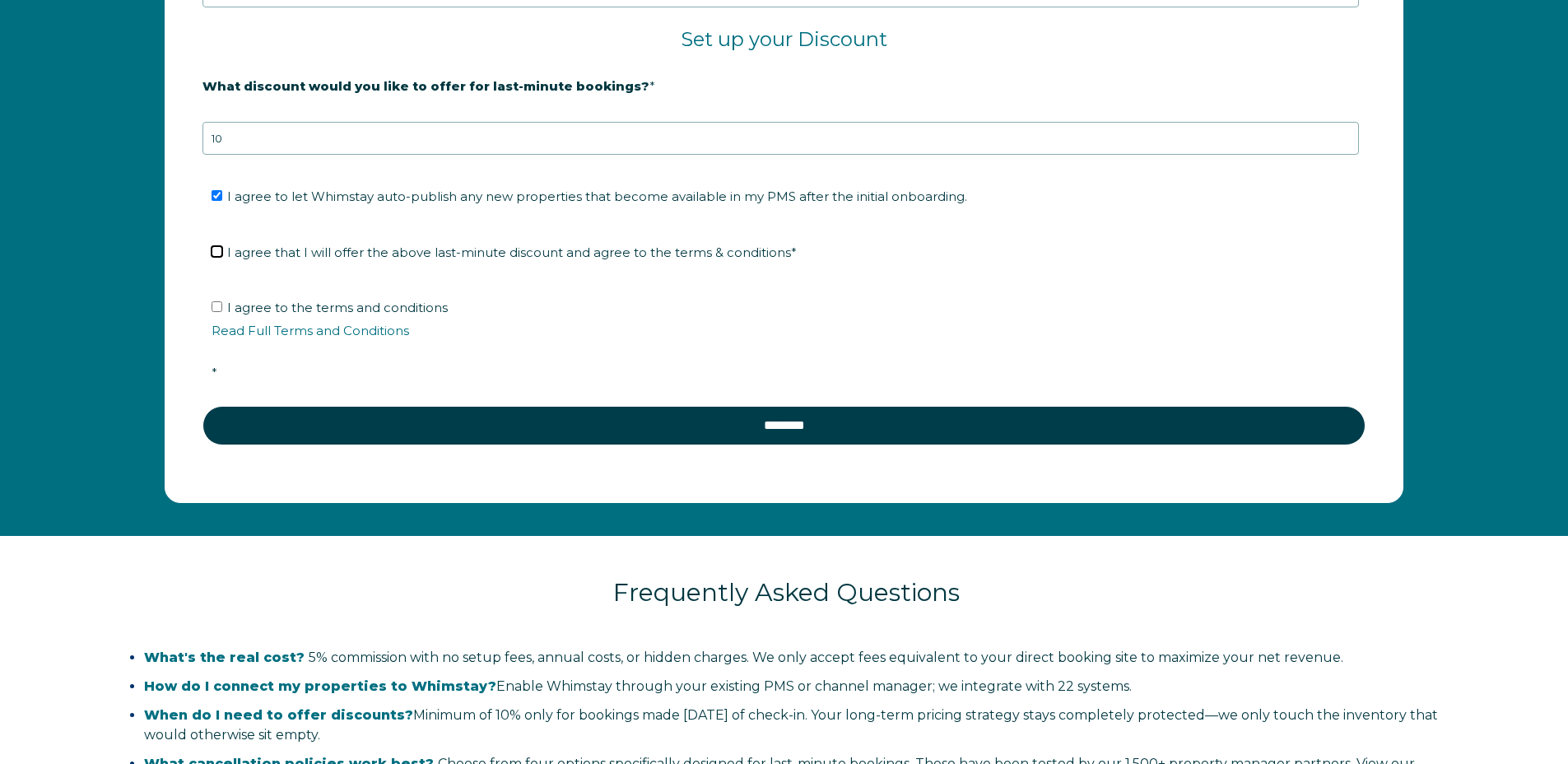
click at [216, 252] on input "I agree that I will offer the above last-minute discount and agree to the terms…" at bounding box center [216, 251] width 11 height 11
checkbox input "true"
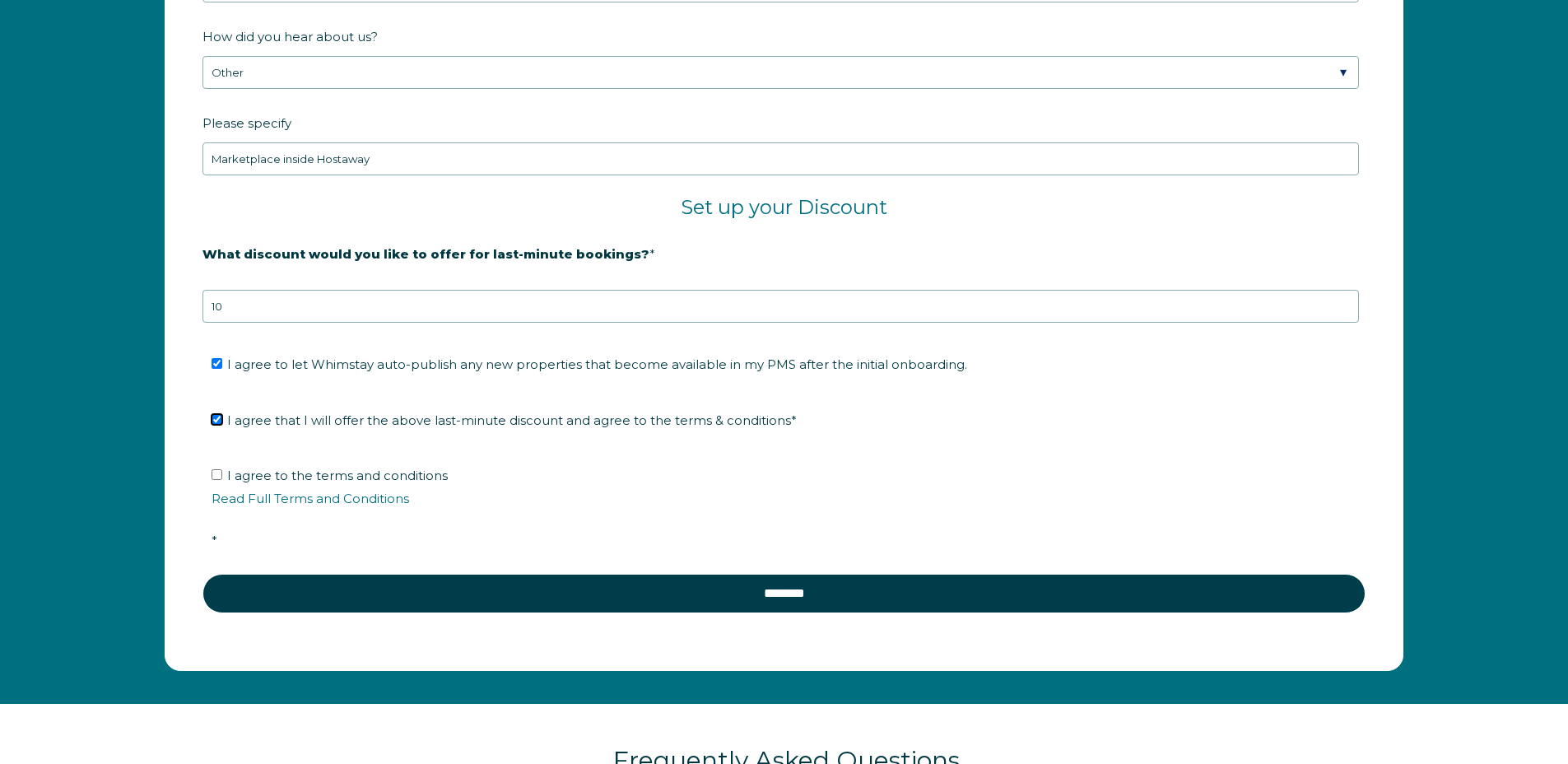
scroll to position [2845, 0]
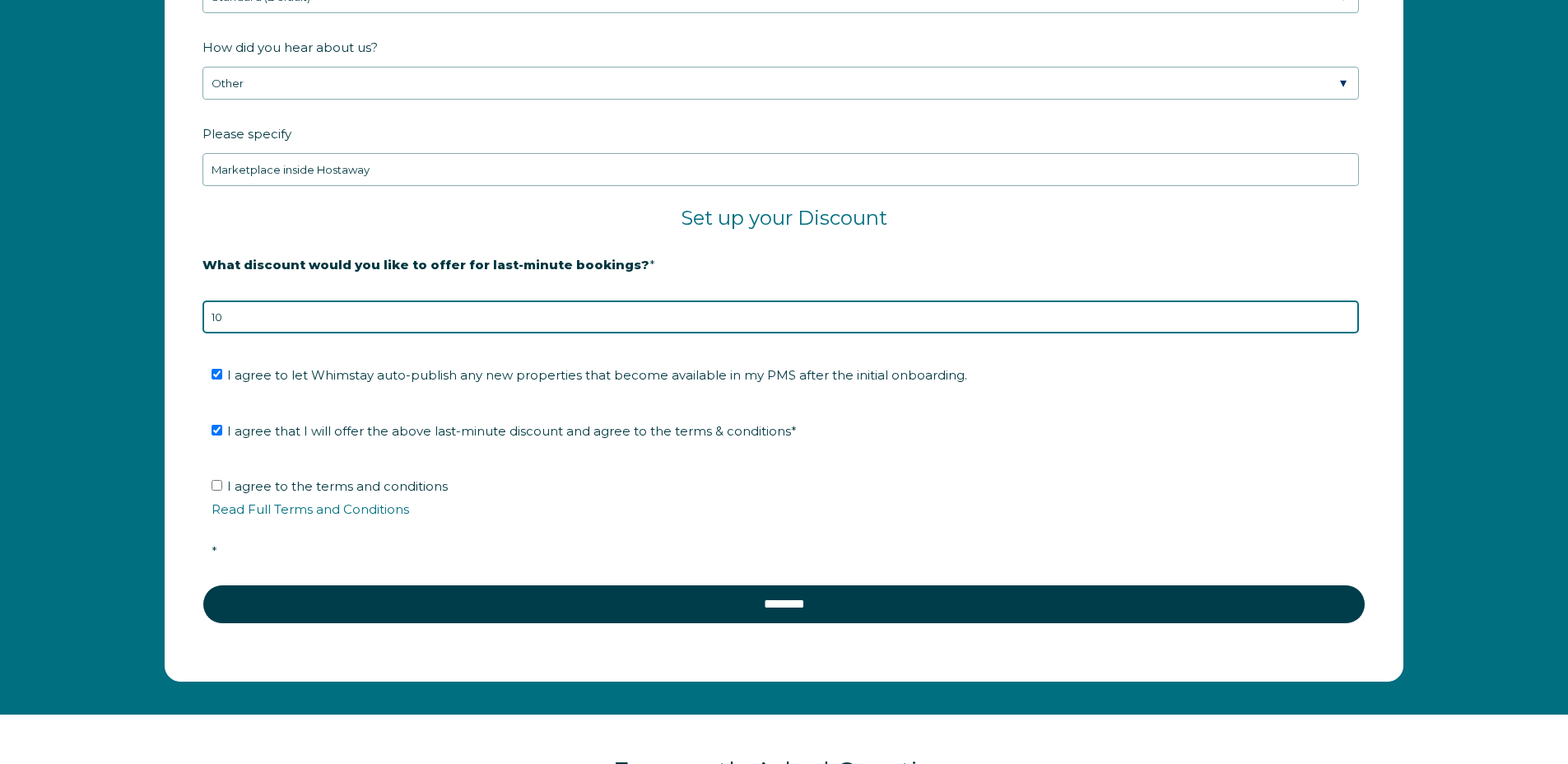
drag, startPoint x: 244, startPoint y: 318, endPoint x: 158, endPoint y: 303, distance: 87.3
click at [158, 303] on div "Company Name * Professional Housing Solutions LLC dba Cloud Stays Are you using…" at bounding box center [784, 29] width 1272 height 1306
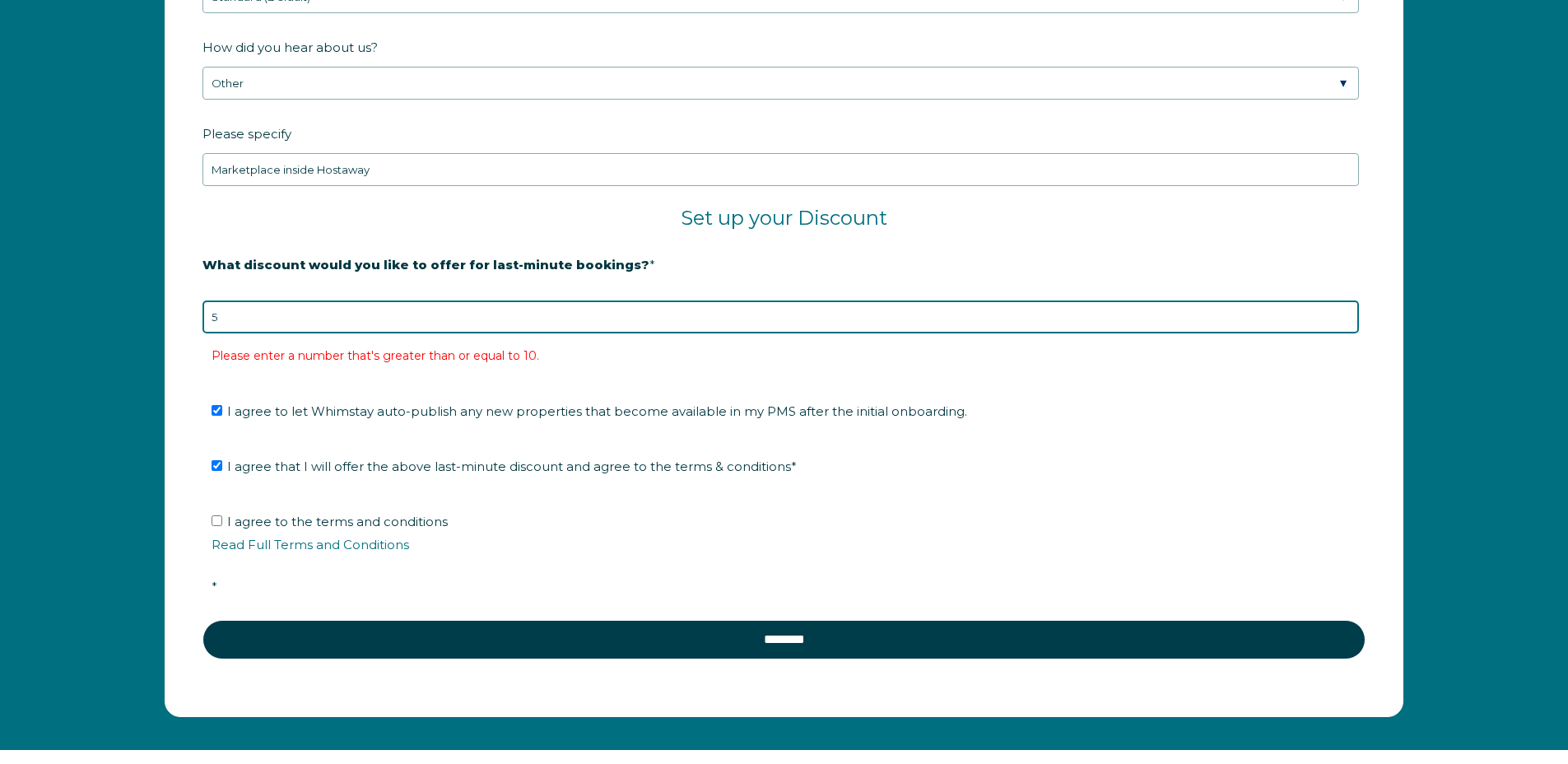
drag, startPoint x: 231, startPoint y: 321, endPoint x: 170, endPoint y: 309, distance: 62.2
click at [170, 309] on form "Company Name * Professional Housing Solutions LLC dba Cloud Stays Are you using…" at bounding box center [784, 46] width 1237 height 1340
type input "10"
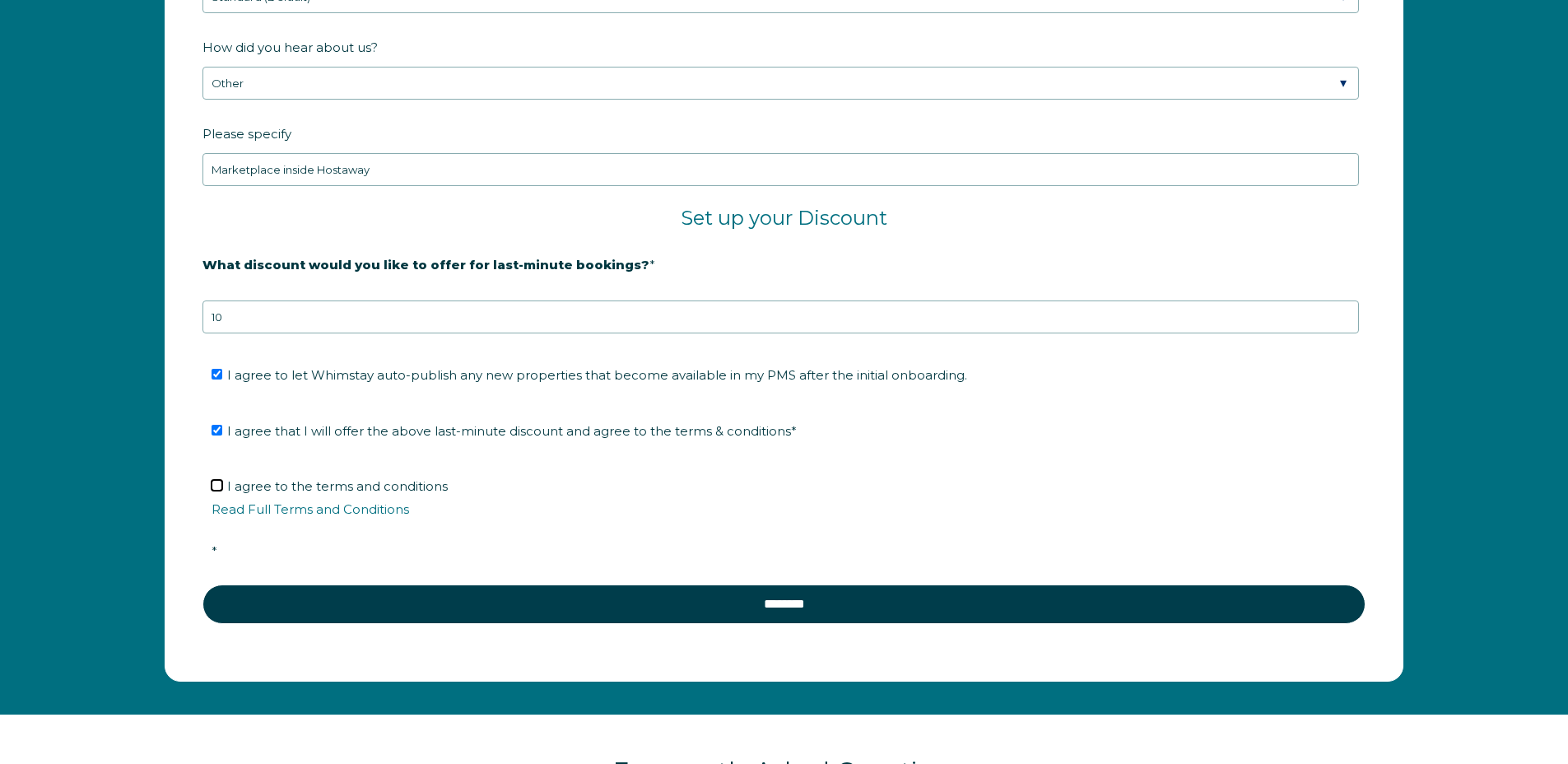
click at [219, 483] on input "I agree to the terms and conditions Read Full Terms and Conditions *" at bounding box center [216, 485] width 11 height 11
checkbox input "true"
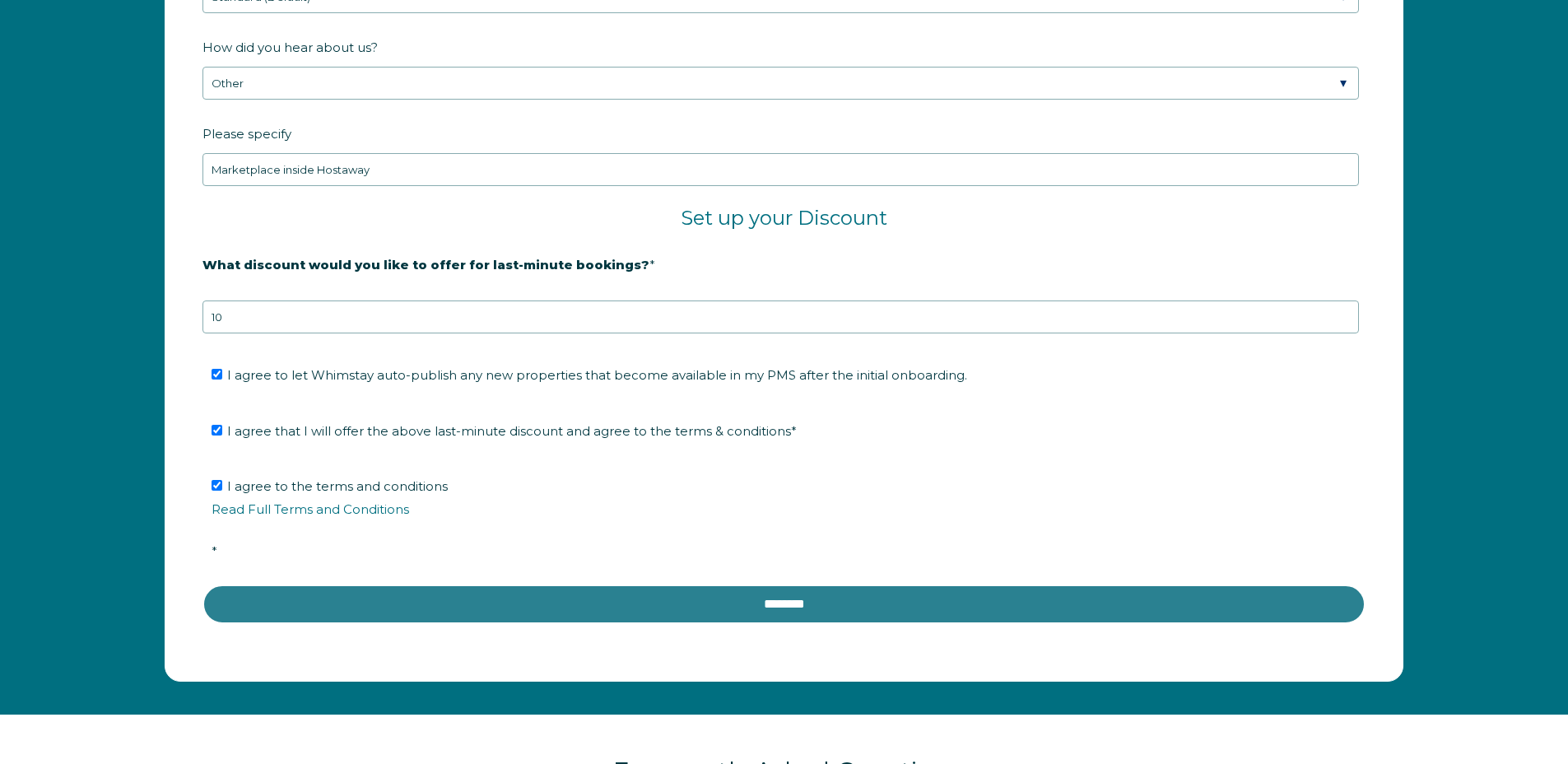
click at [766, 607] on input "********" at bounding box center [784, 604] width 1164 height 40
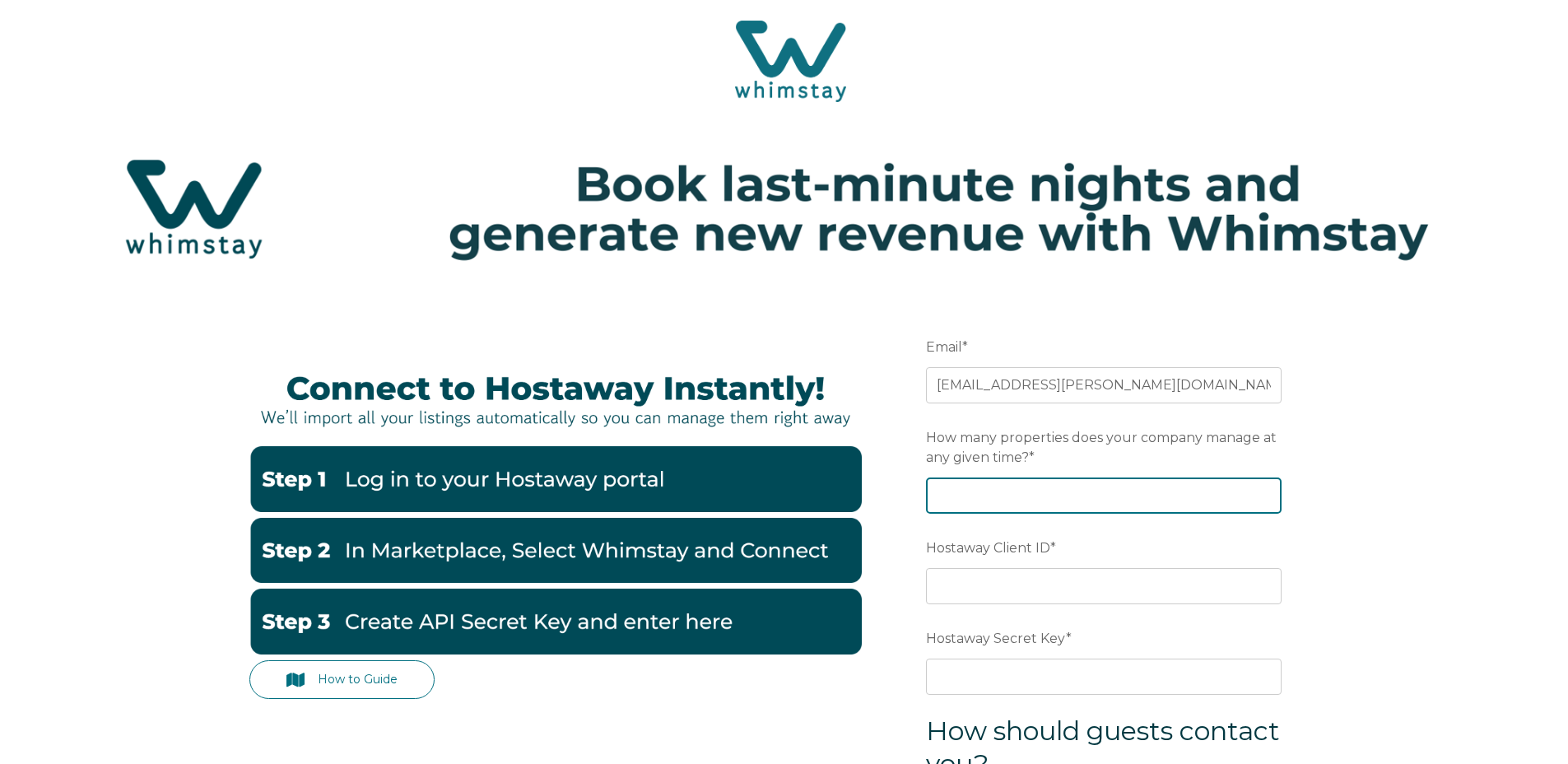
click at [967, 495] on input "How many properties does your company manage at any given time? *" at bounding box center [1104, 495] width 356 height 37
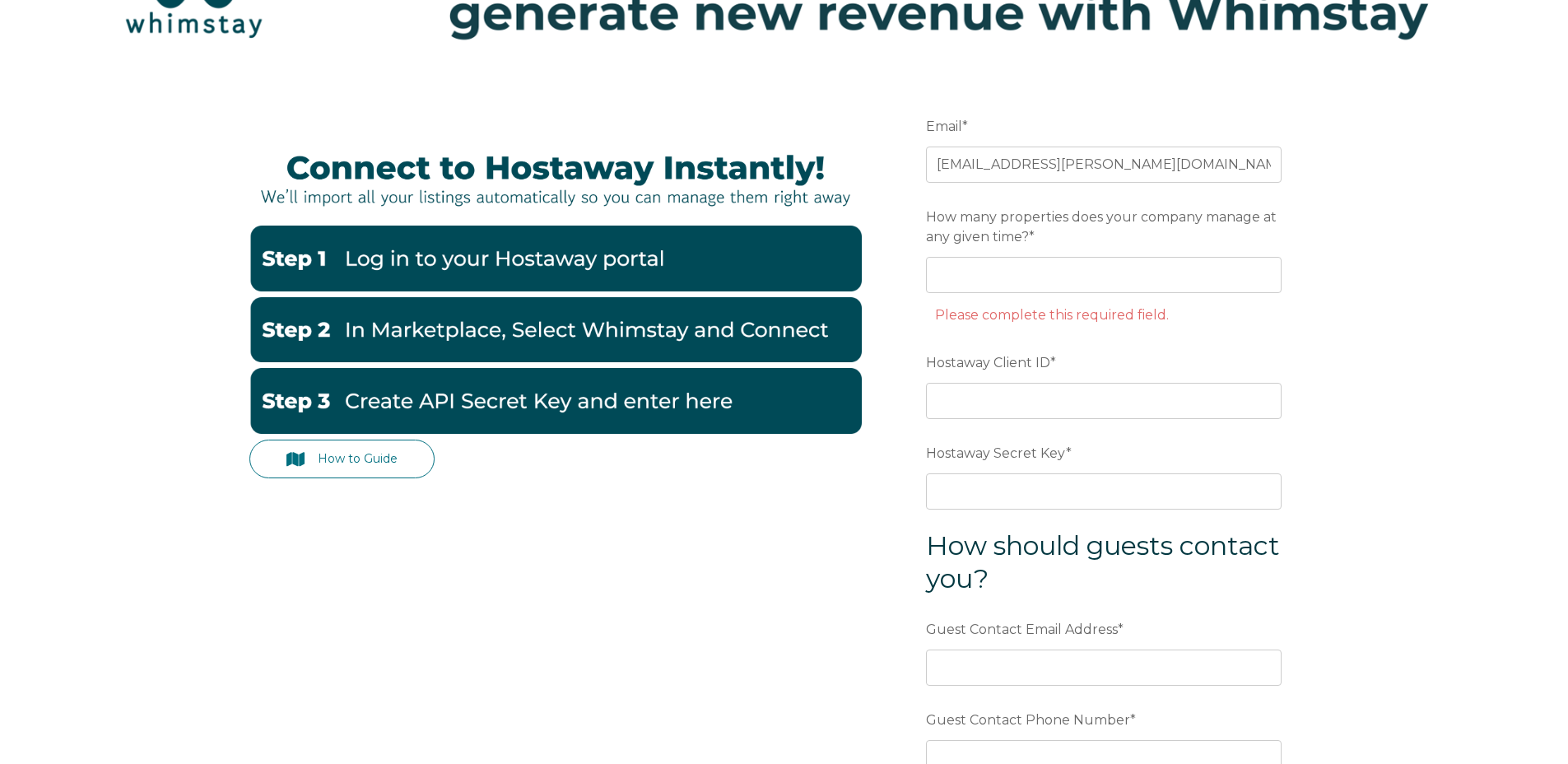
scroll to position [238, 0]
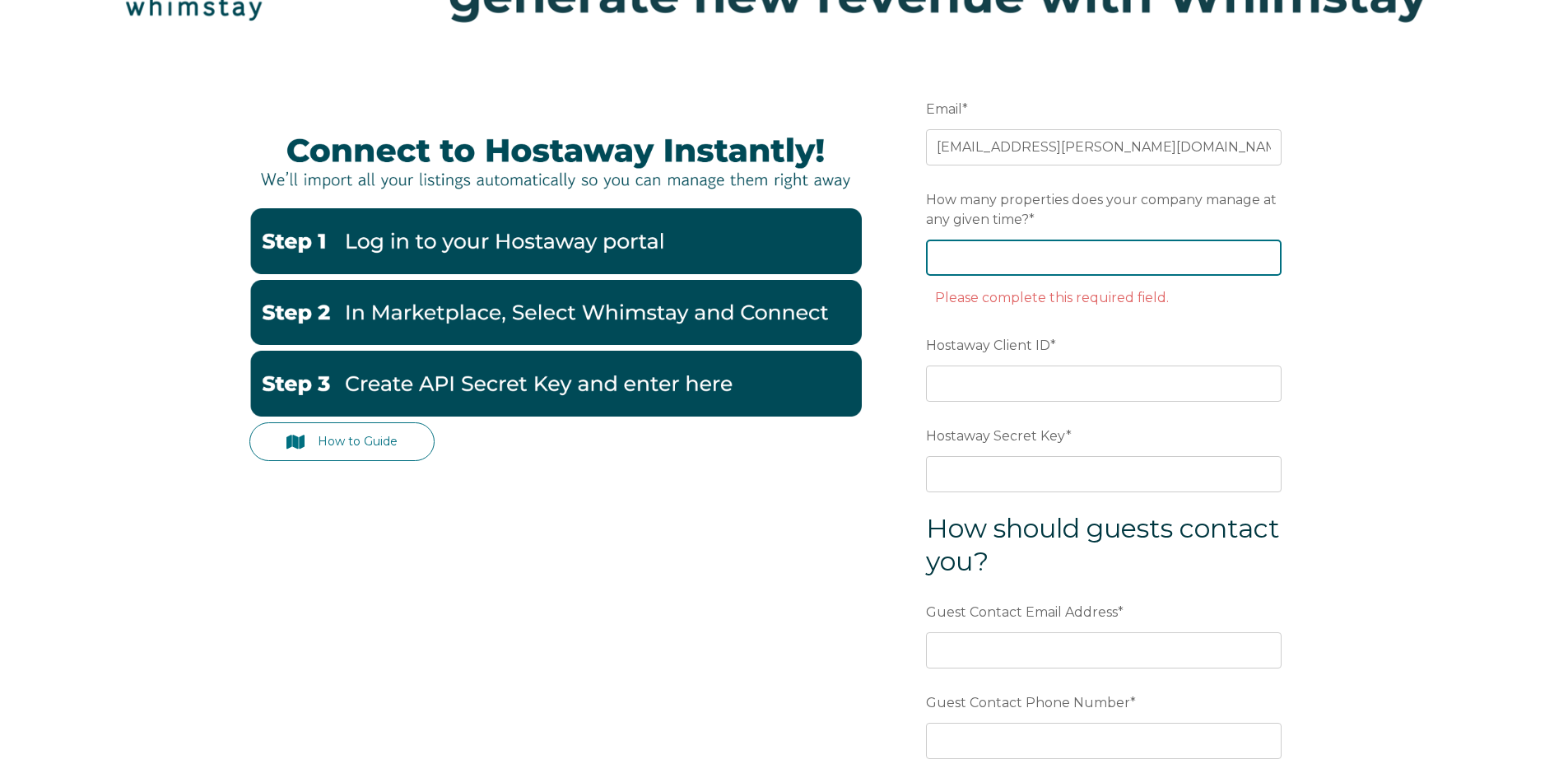
click at [969, 264] on input "How many properties does your company manage at any given time? *" at bounding box center [1104, 258] width 356 height 37
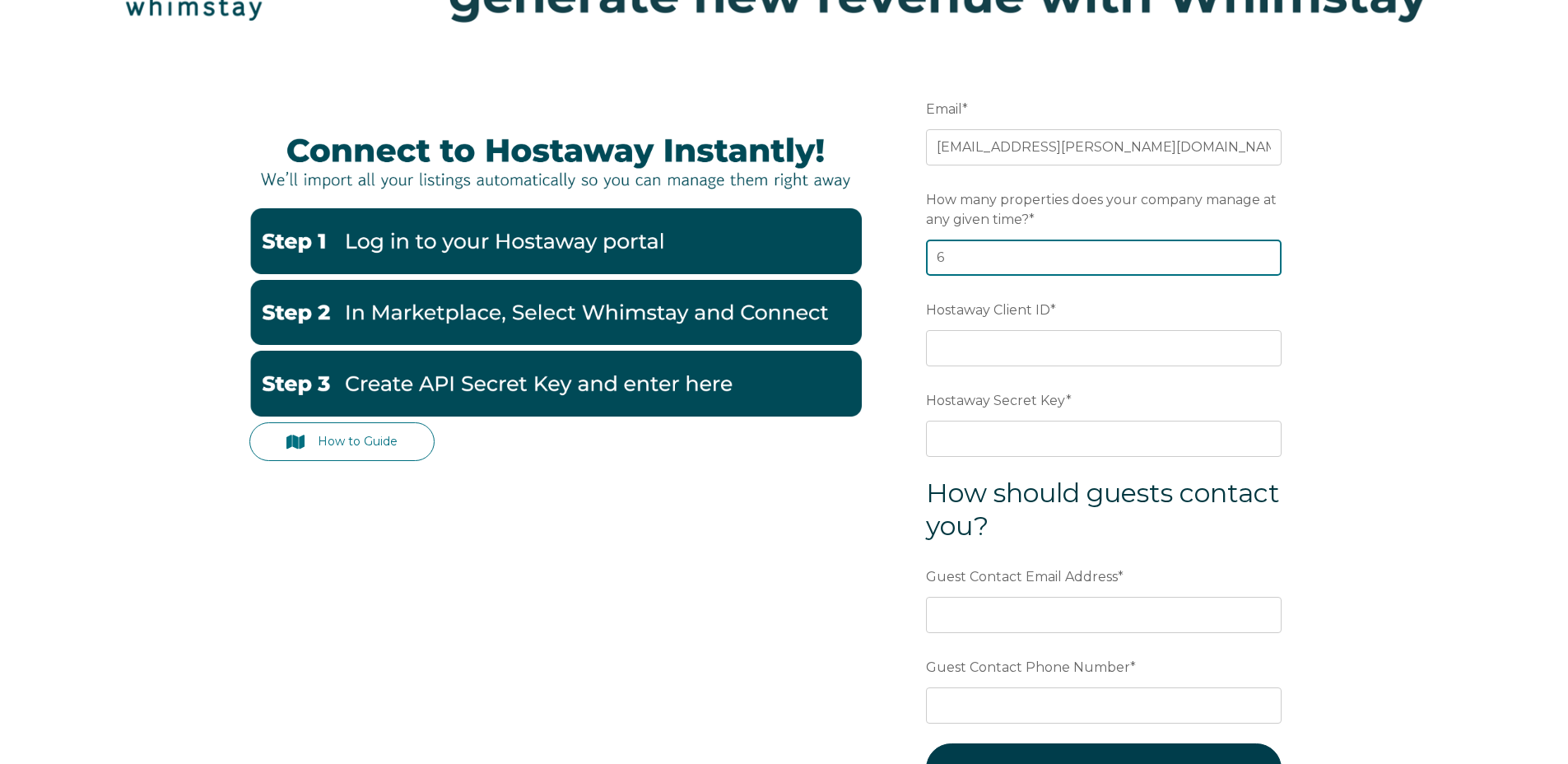
type input "6"
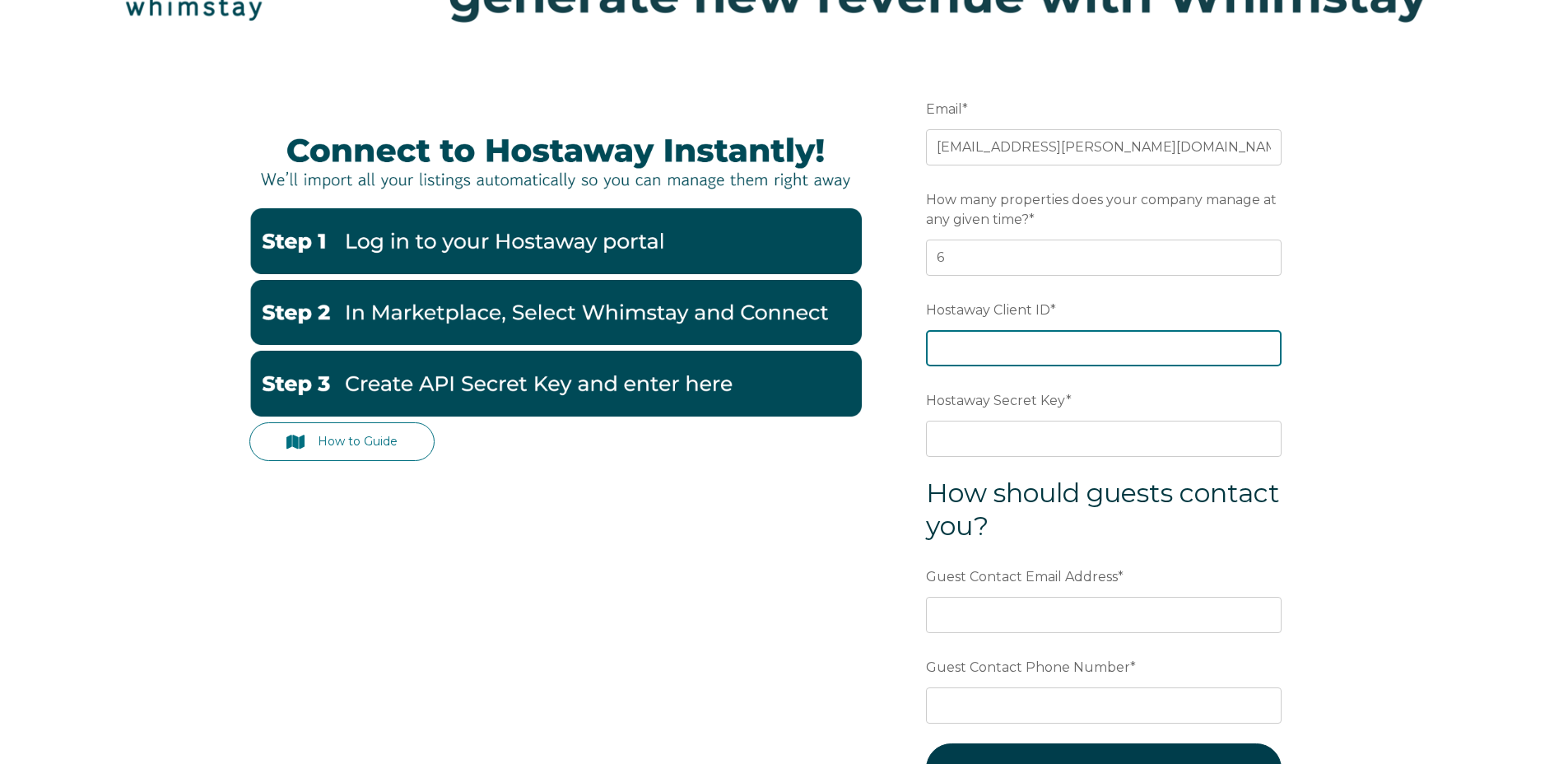
click at [965, 351] on input "Hostaway Client ID *" at bounding box center [1104, 348] width 356 height 37
paste input "78292"
type input "78292"
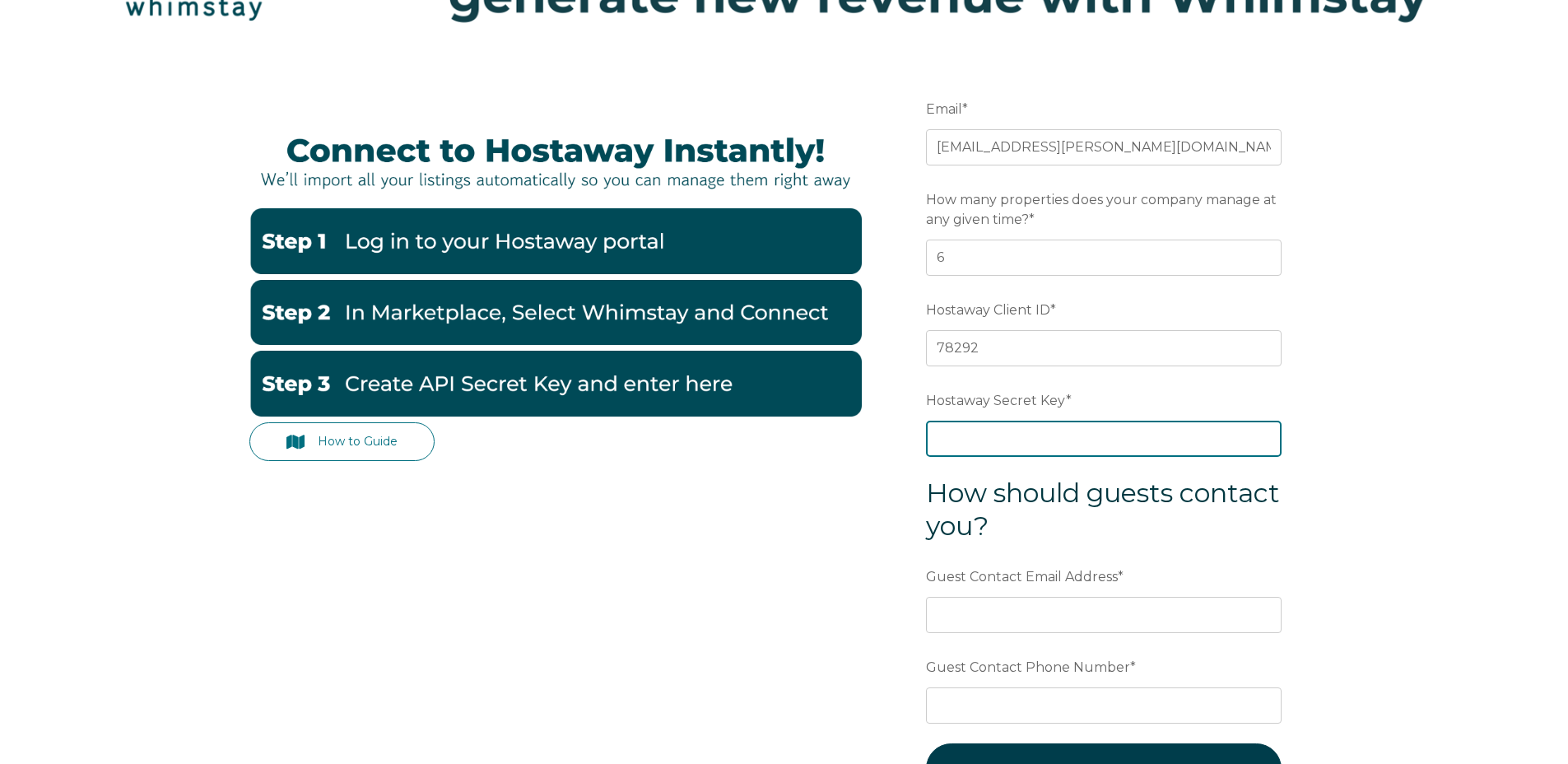
click at [951, 439] on input "Hostaway Secret Key *" at bounding box center [1104, 438] width 356 height 37
paste input "8442c35fa131d9490d6adf2bf215e1bdac6685445aec34220346b39dda9c266b"
drag, startPoint x: 963, startPoint y: 445, endPoint x: 914, endPoint y: 443, distance: 49.0
click at [914, 443] on form "Email * mark.dowdle@gmail.com Preferred language SDR How many properties does y…" at bounding box center [1104, 453] width 430 height 792
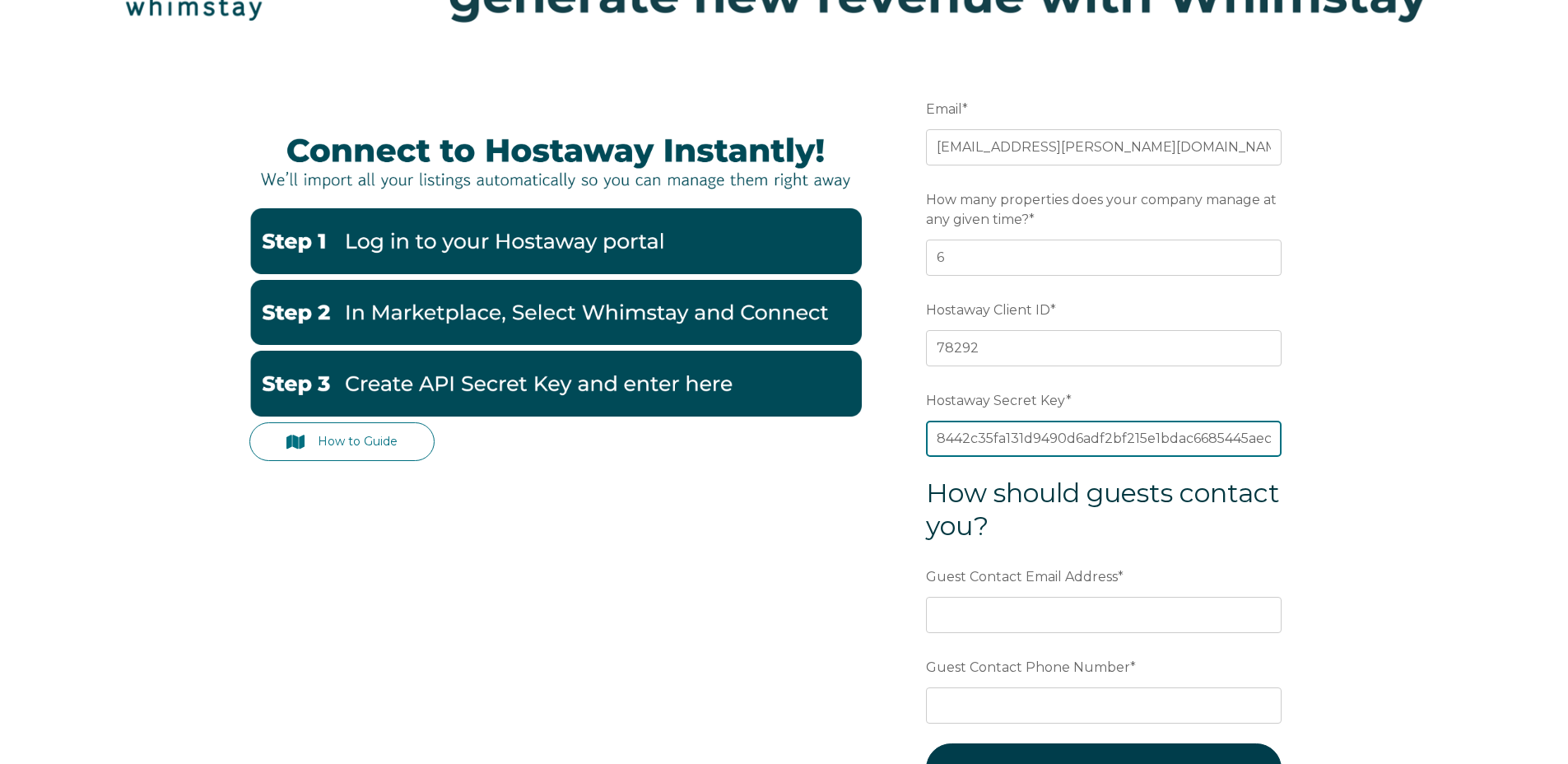
type input "8442c35fa131d9490d6adf2bf215e1bdac6685445aec34220346b39dda9c266b"
drag, startPoint x: 1164, startPoint y: 441, endPoint x: 1292, endPoint y: 442, distance: 128.0
click at [1292, 442] on form "Email * mark.dowdle@gmail.com Preferred language SDR How many properties does y…" at bounding box center [1104, 453] width 430 height 792
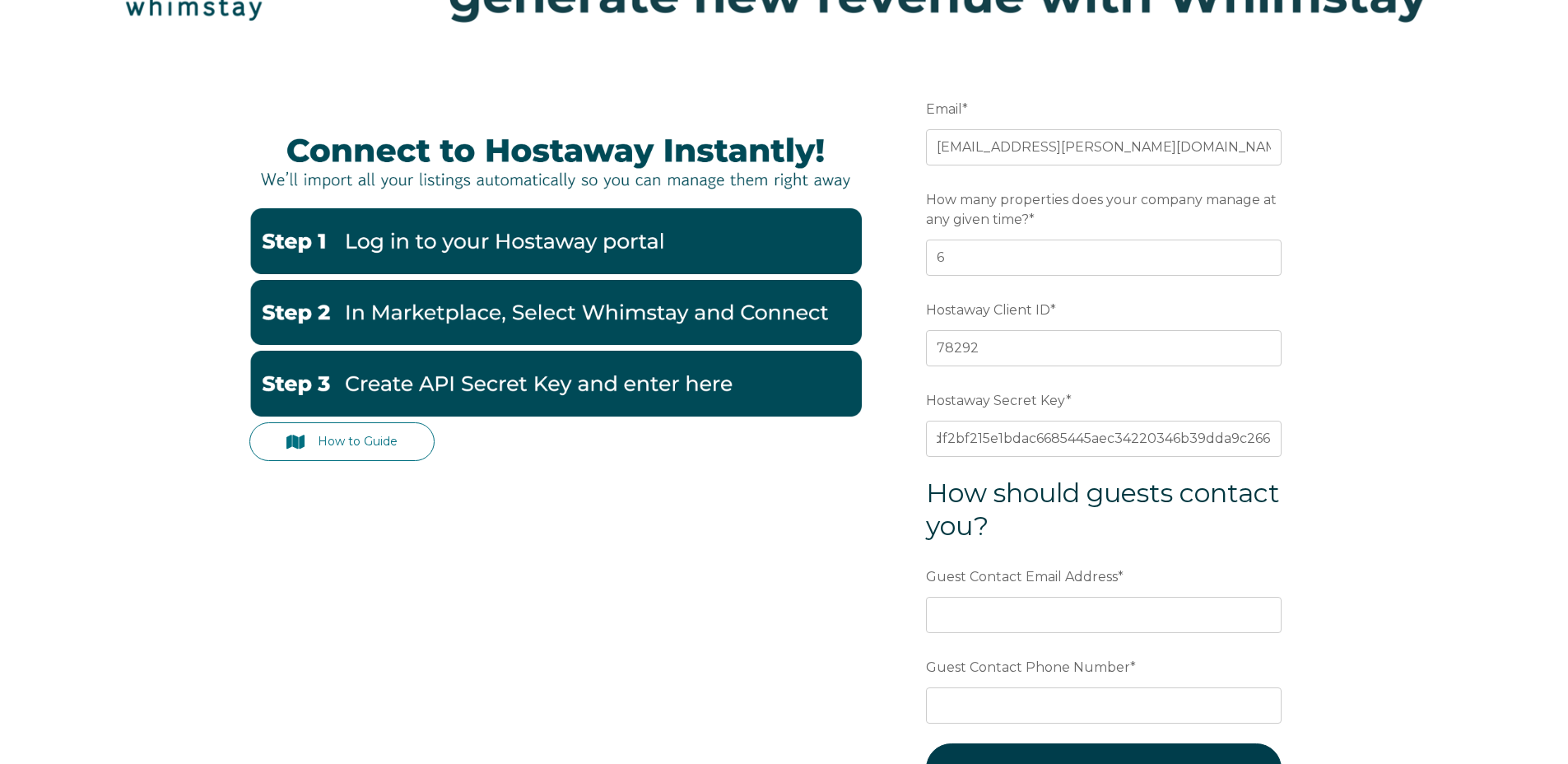
scroll to position [0, 0]
click at [1298, 471] on form "Email * mark.dowdle@gmail.com Preferred language SDR How many properties does y…" at bounding box center [1104, 453] width 430 height 792
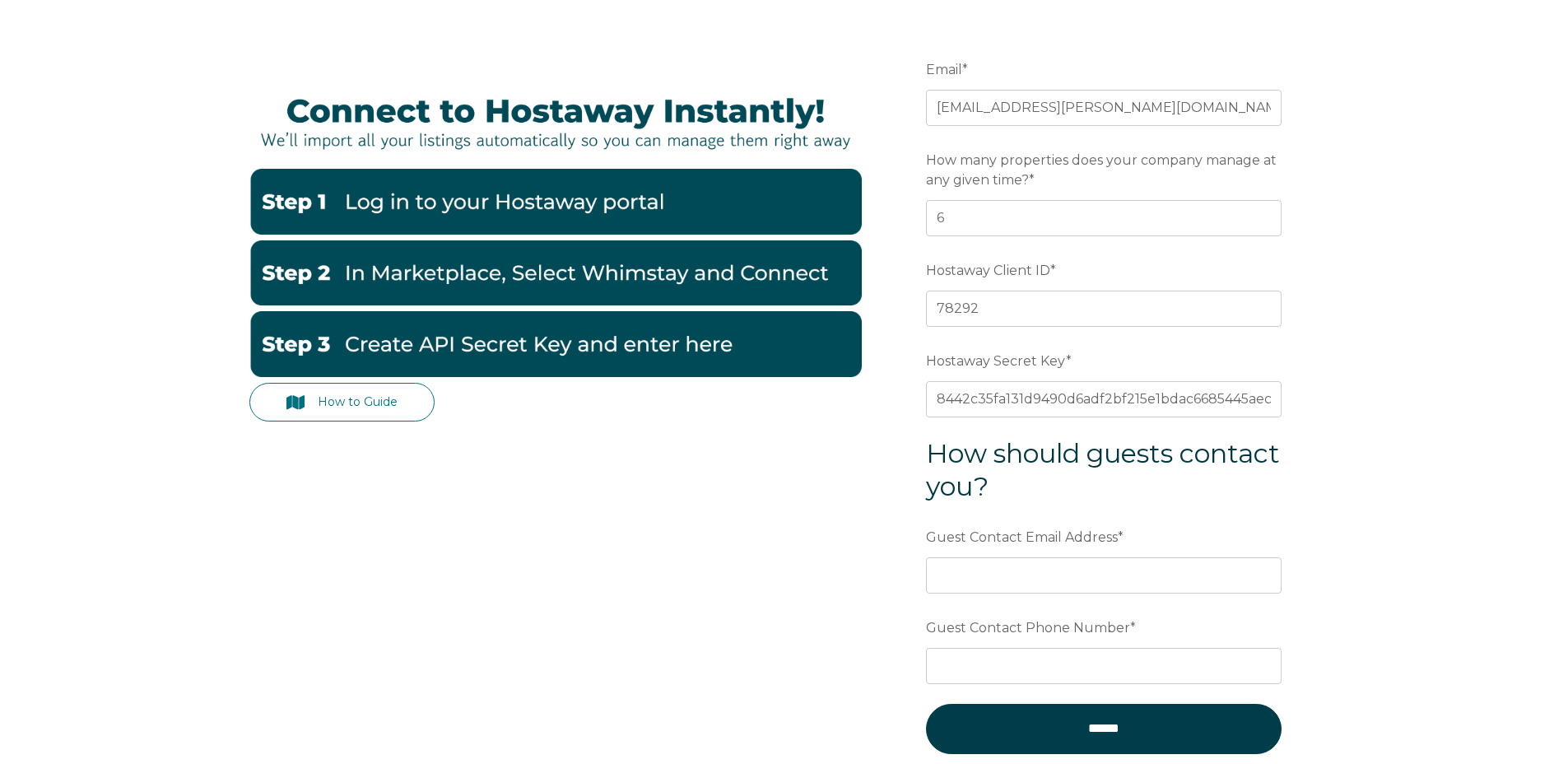
scroll to position [413, 0]
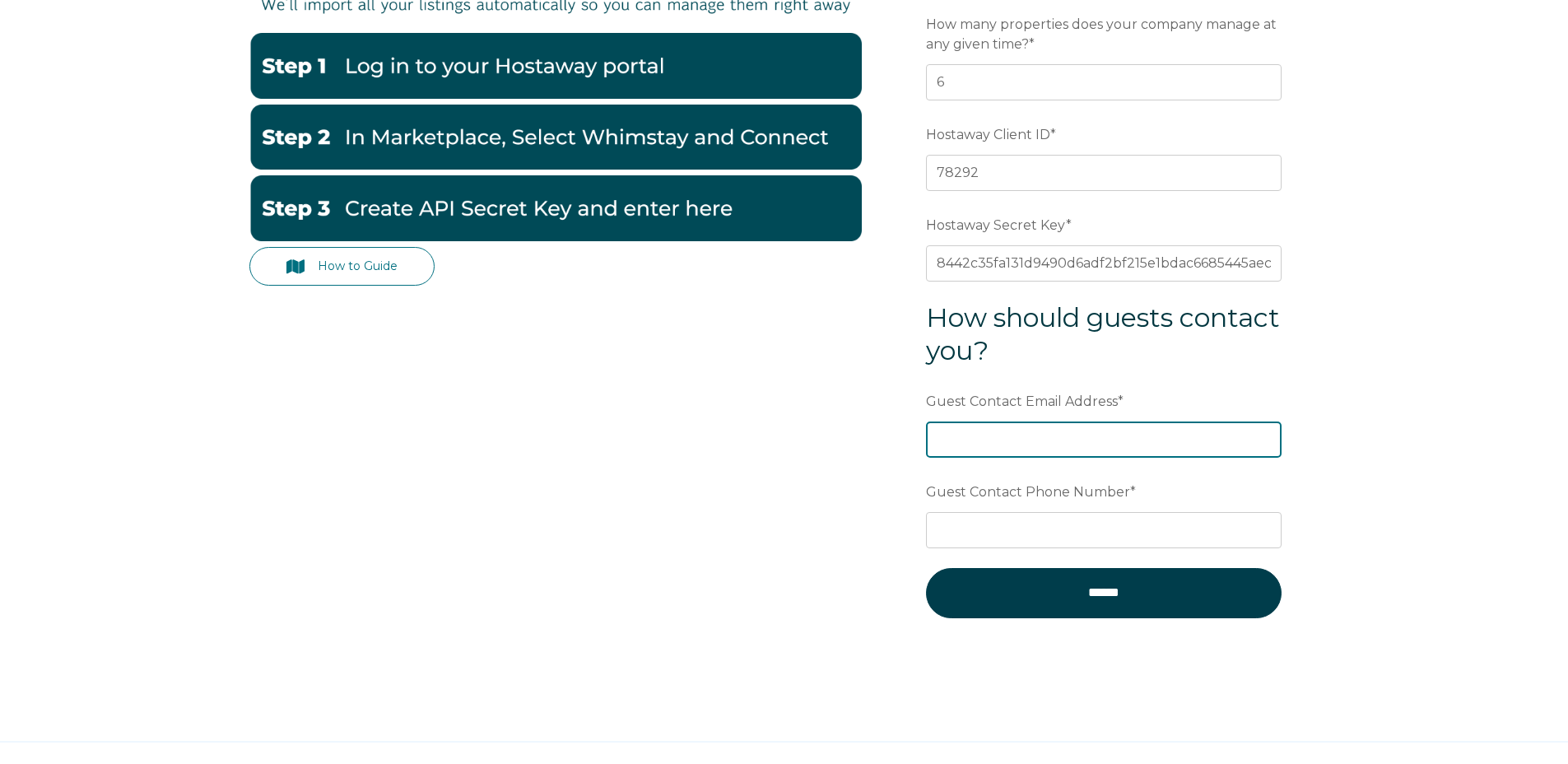
click at [979, 446] on input "Guest Contact Email Address *" at bounding box center [1104, 439] width 356 height 37
type input "mark.dowdle@gmail.com"
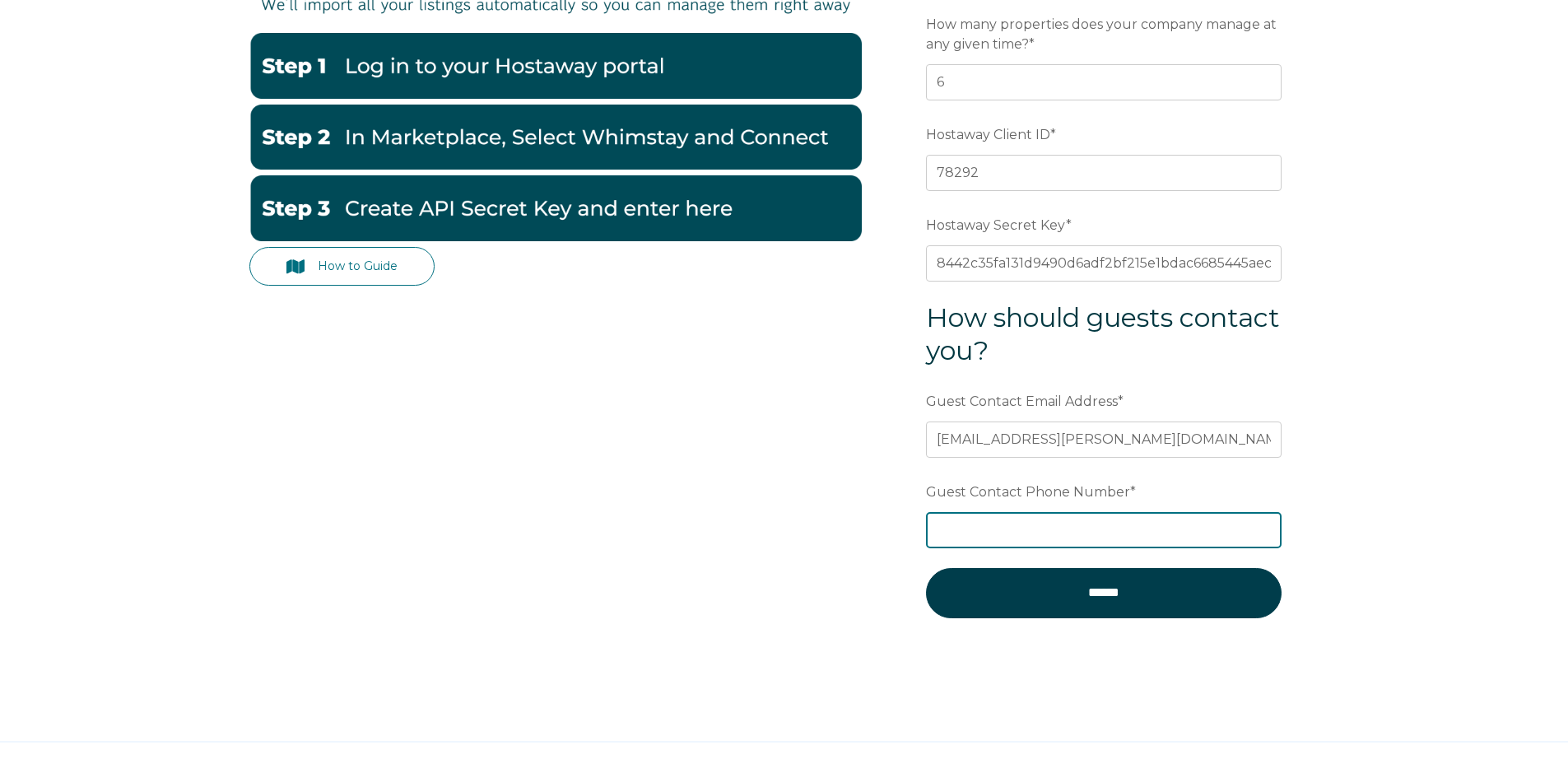
click at [970, 540] on input "Guest Contact Phone Number *" at bounding box center [1104, 530] width 356 height 37
type input "2146767440"
click at [1374, 623] on div "How to Guide Email * mark.dowdle@gmail.com Preferred language SDR How many prop…" at bounding box center [784, 311] width 1568 height 858
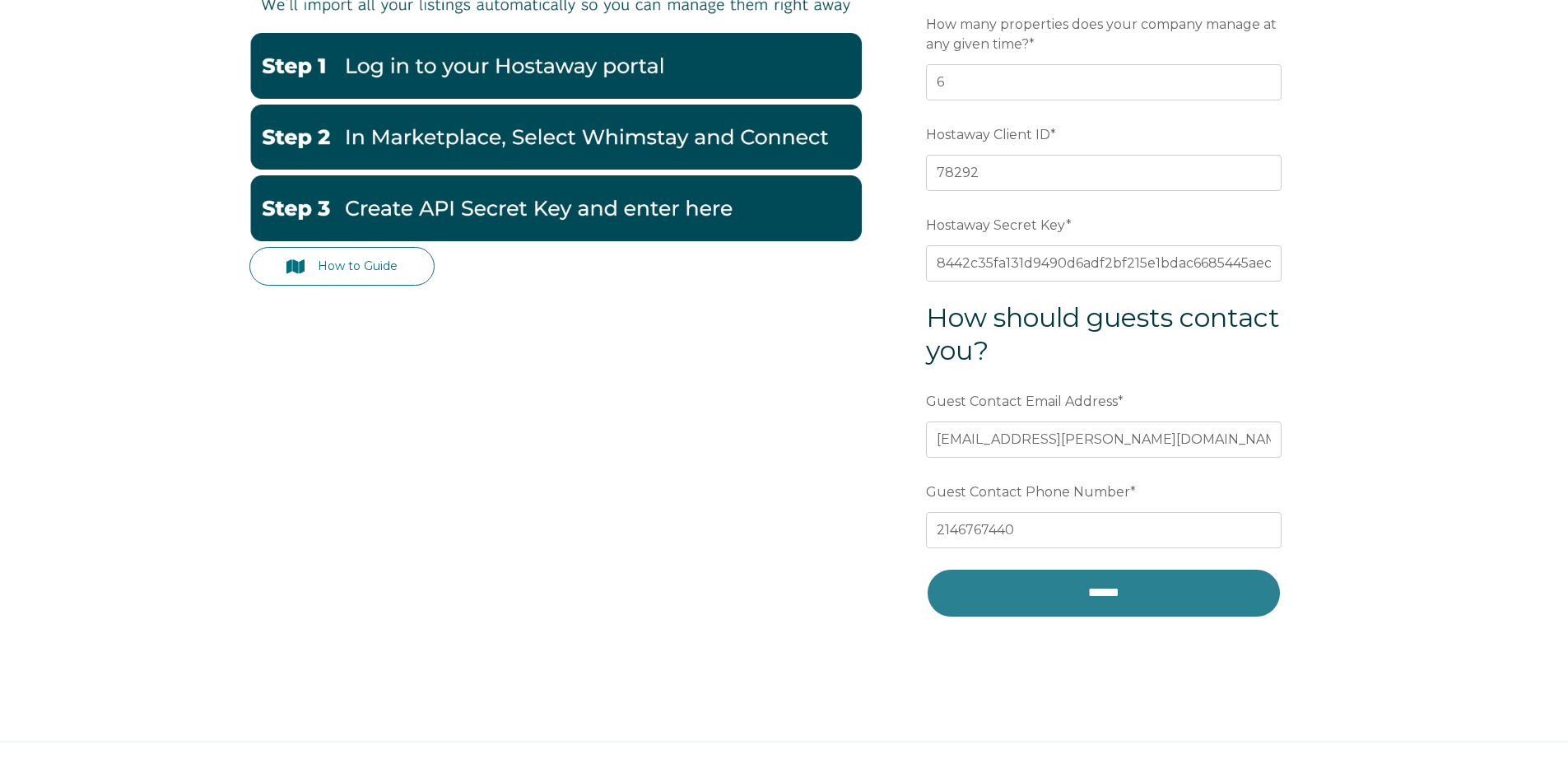
click at [1103, 600] on input "******" at bounding box center [1104, 593] width 356 height 50
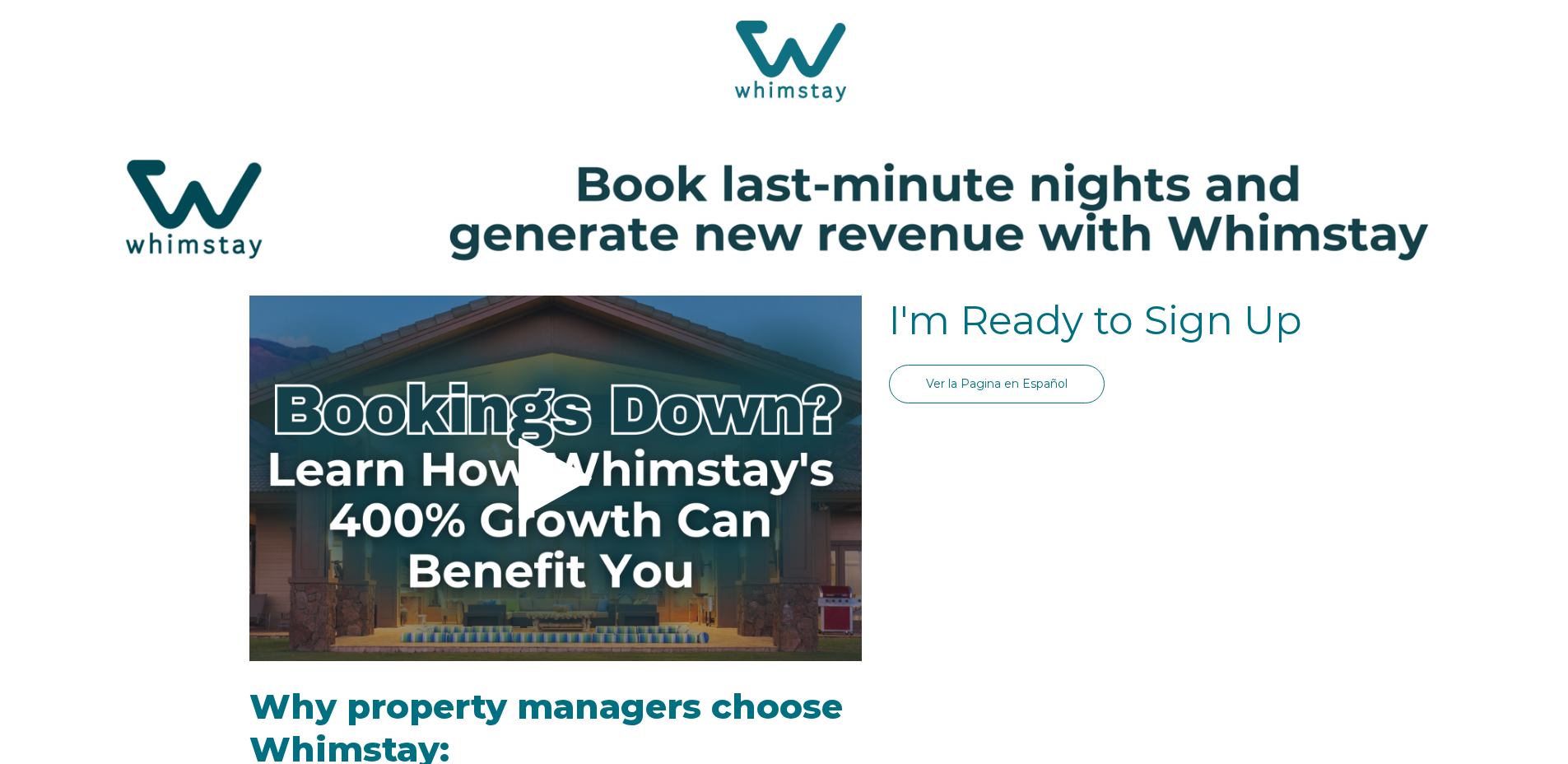
select select "US"
select select "Standard"
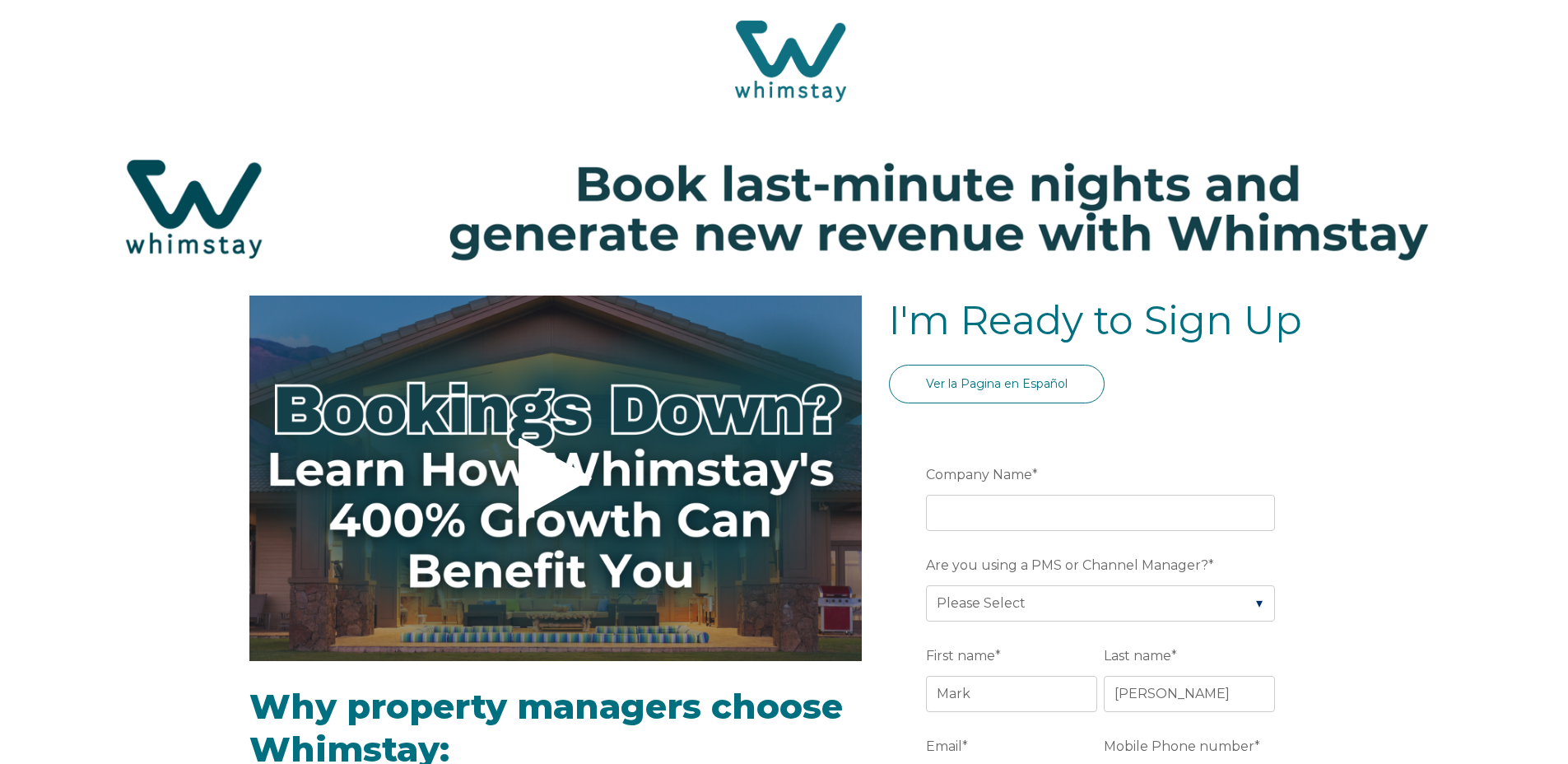
click at [195, 217] on img at bounding box center [784, 209] width 1535 height 163
click at [802, 54] on img at bounding box center [791, 61] width 111 height 81
